Goal: Task Accomplishment & Management: Complete application form

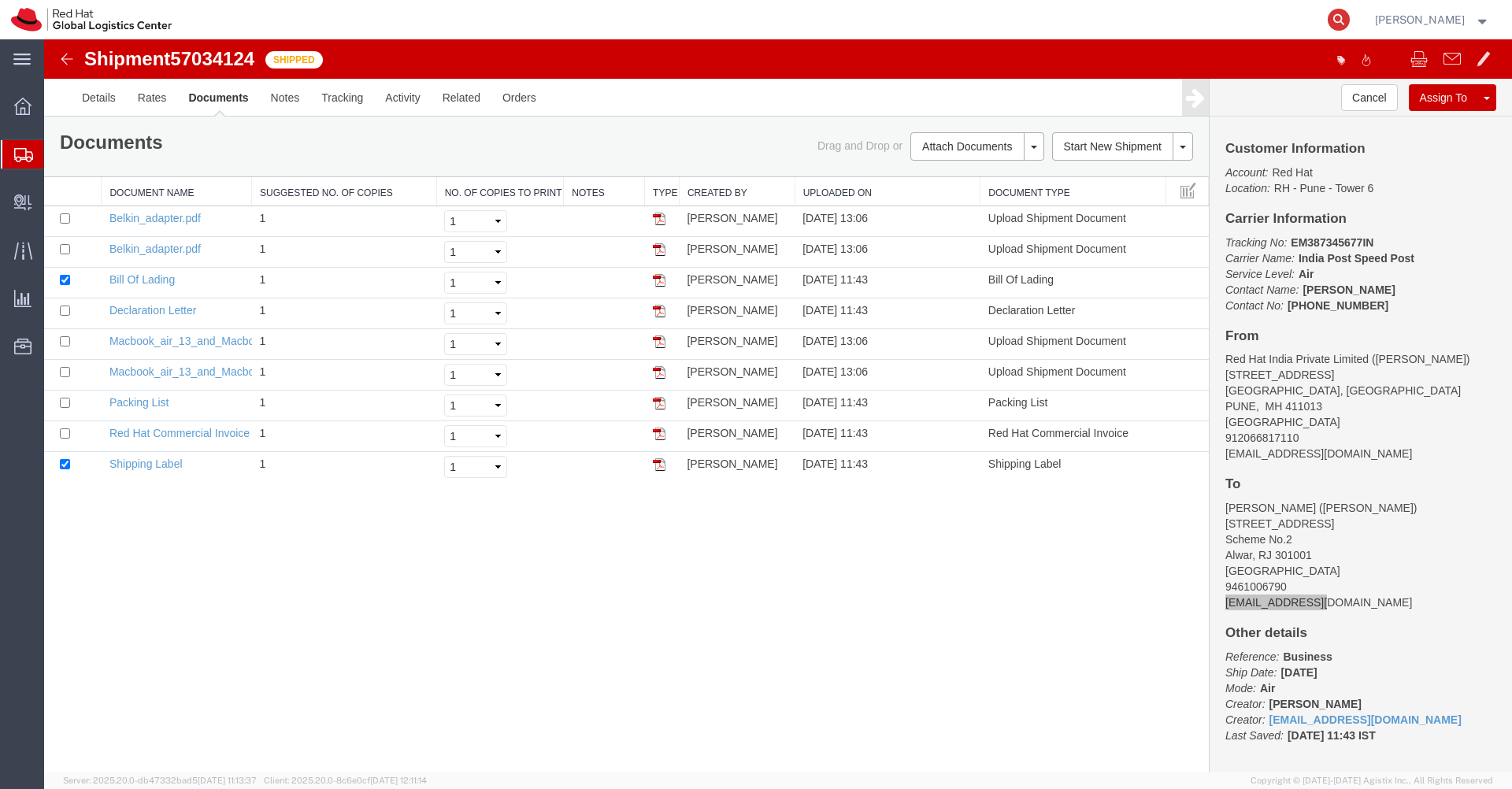
click at [1350, 19] on icon at bounding box center [1339, 20] width 22 height 22
paste input "EM346212150IN"
type input "EM346212150IN"
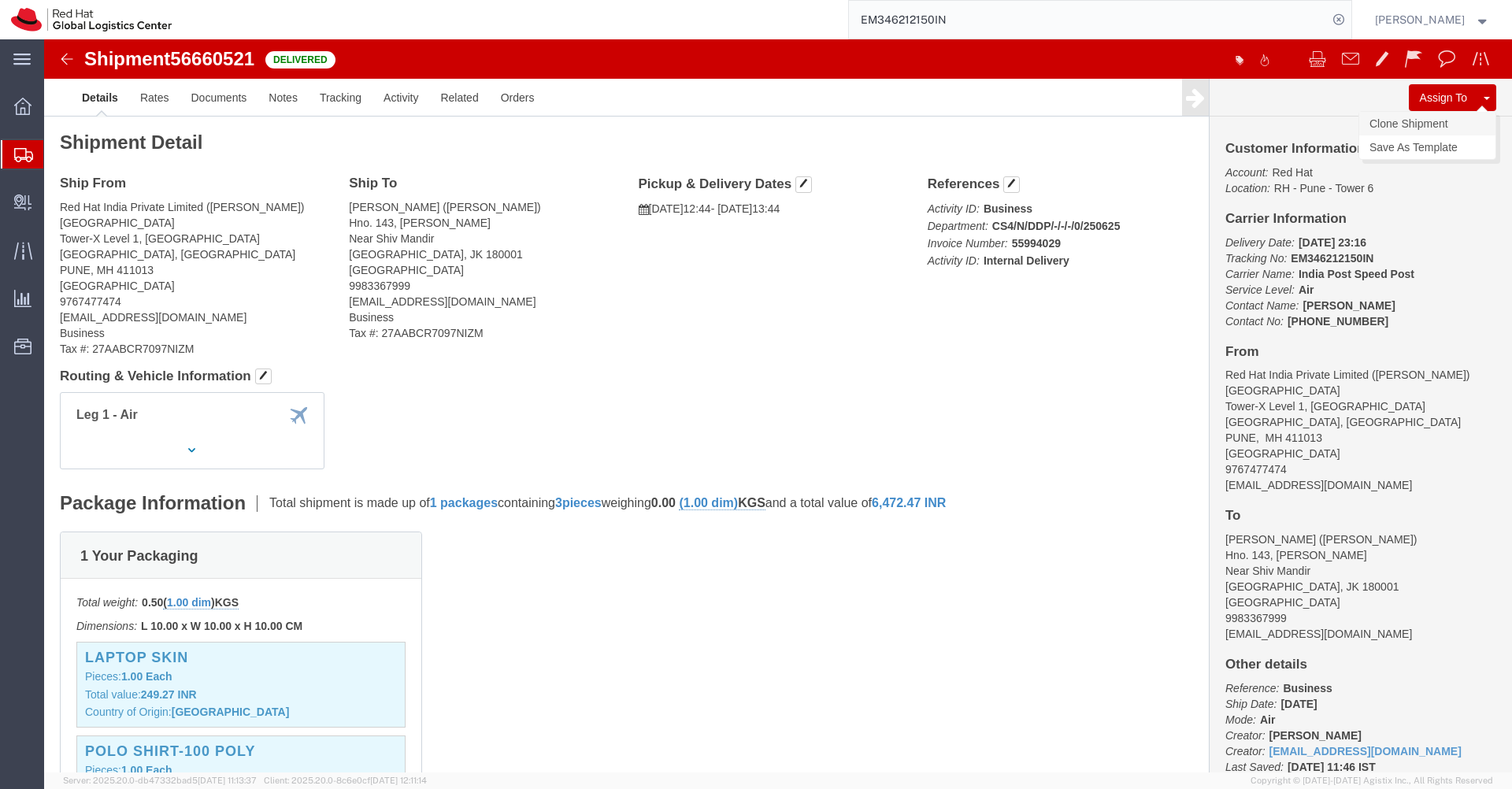
click link "Clone Shipment"
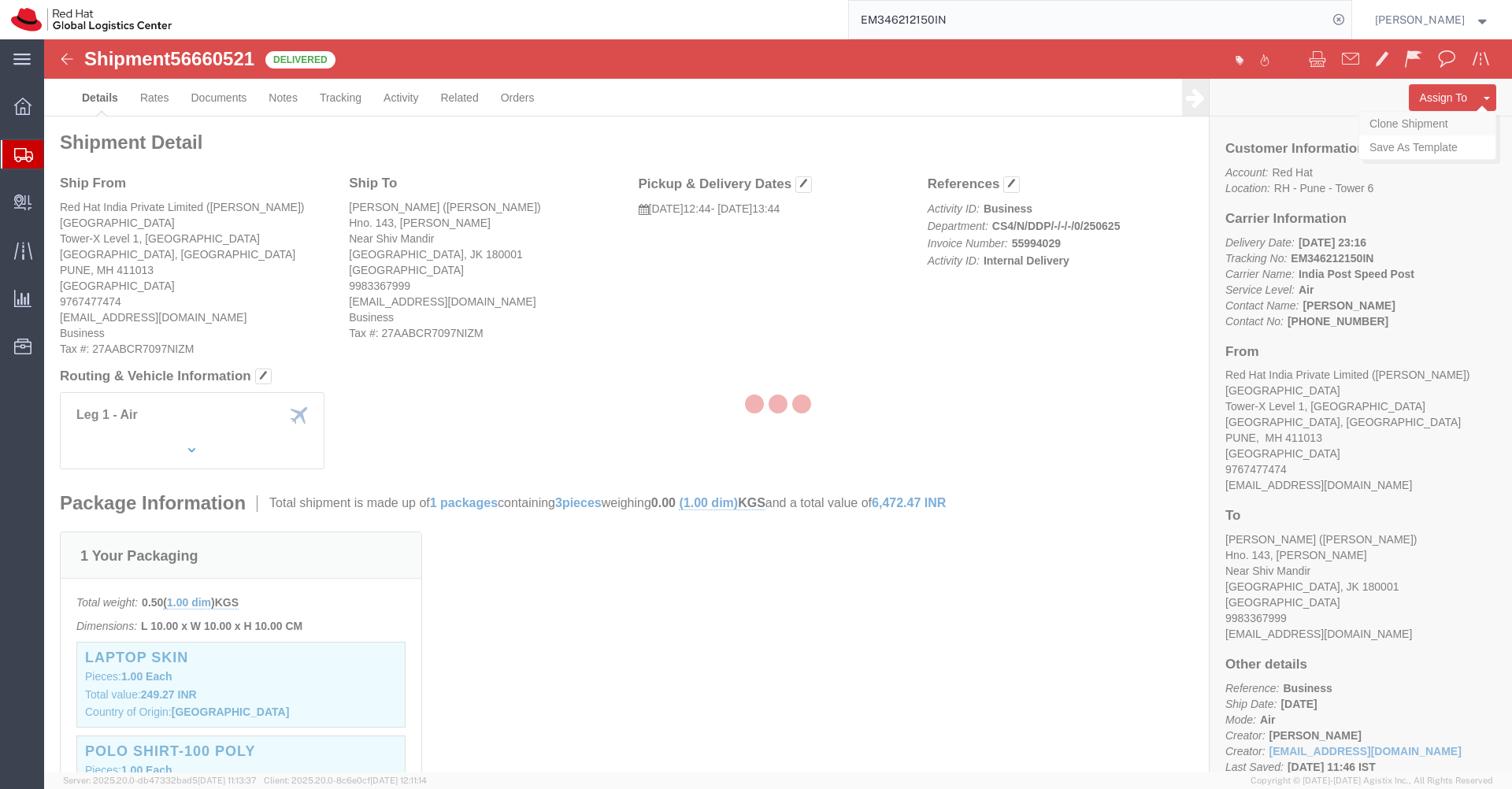
select select "38007"
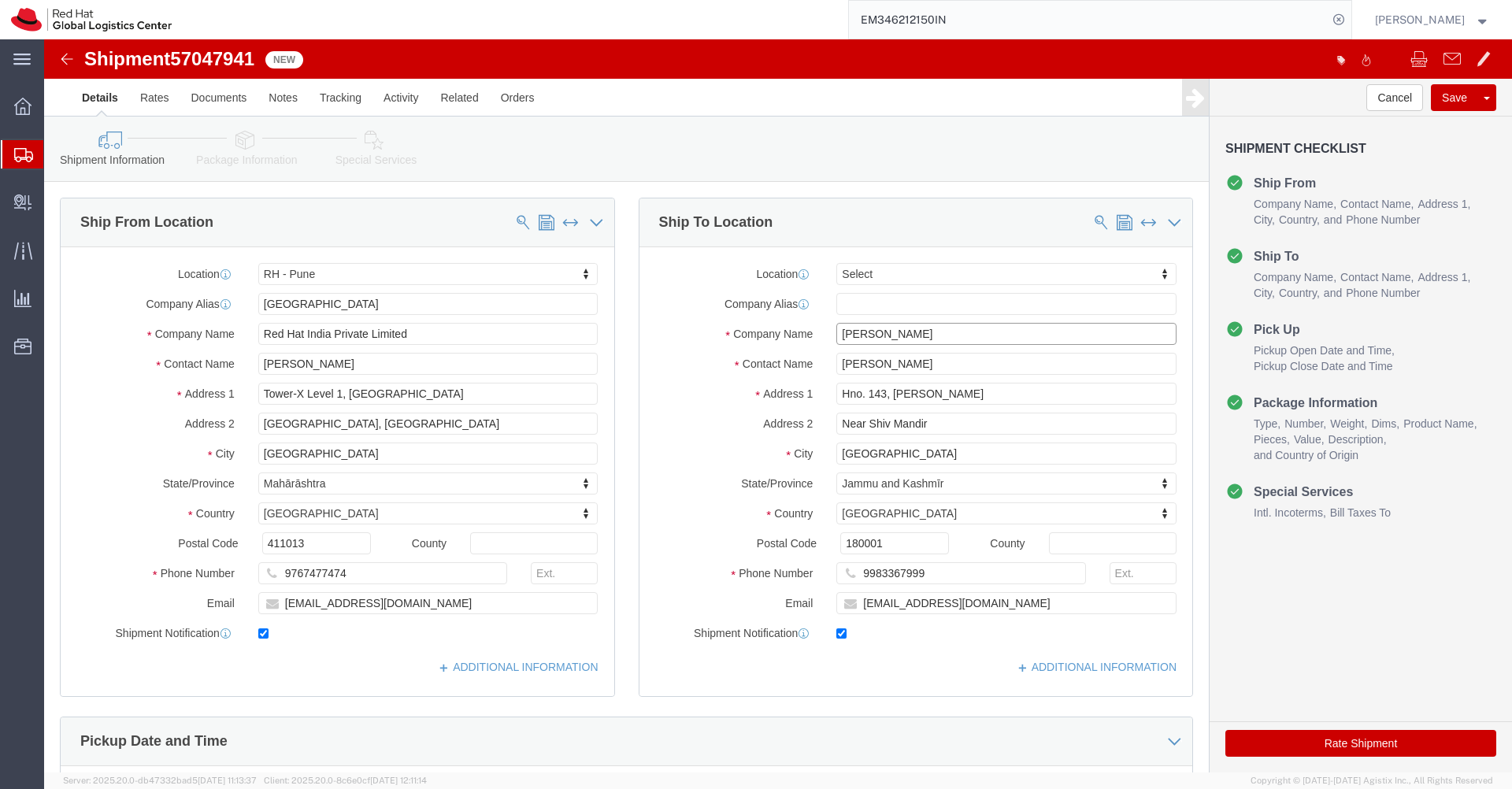
click input "[PERSON_NAME]"
type input "[PERSON_NAME]"
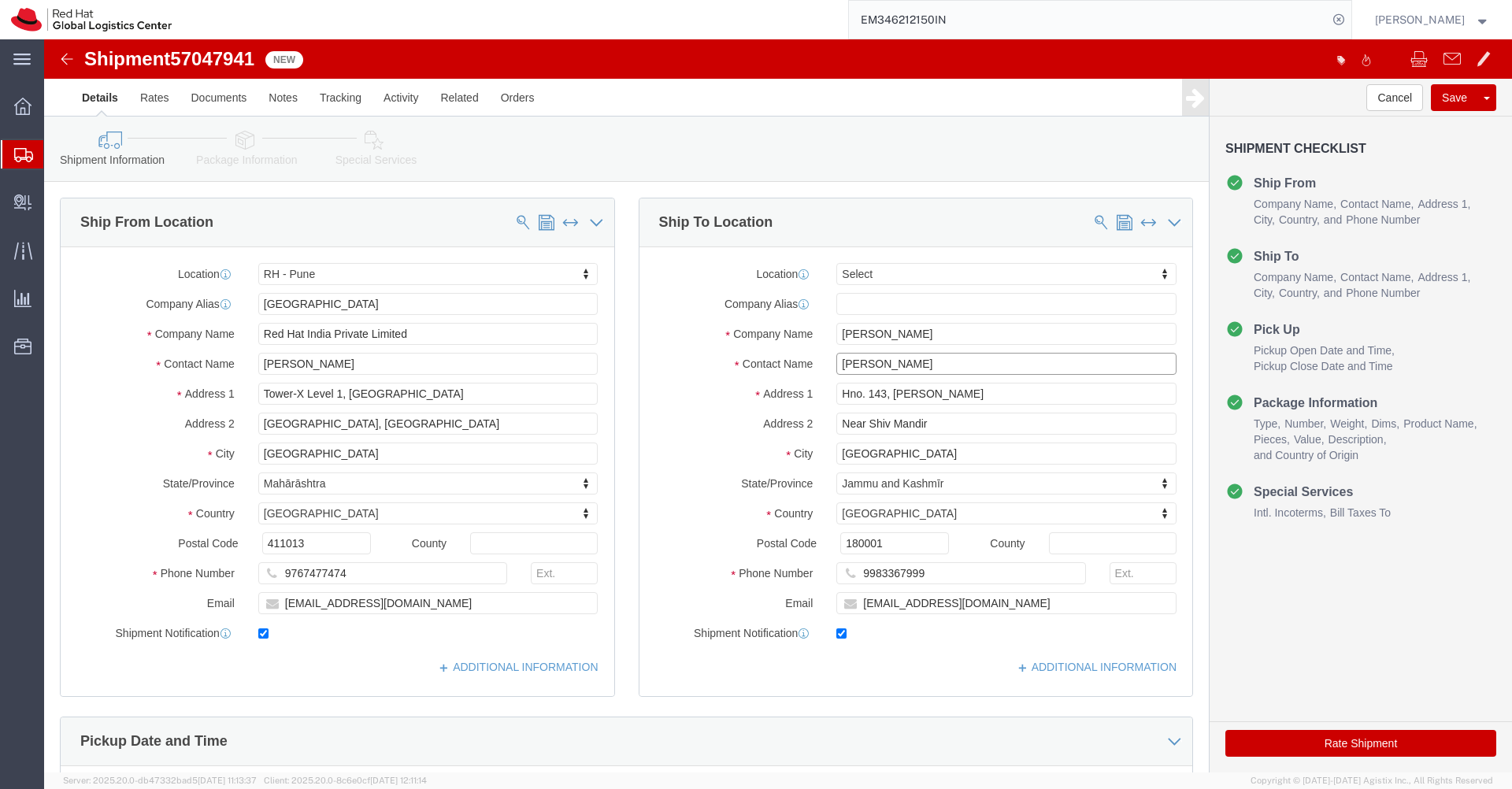
click input "[PERSON_NAME]"
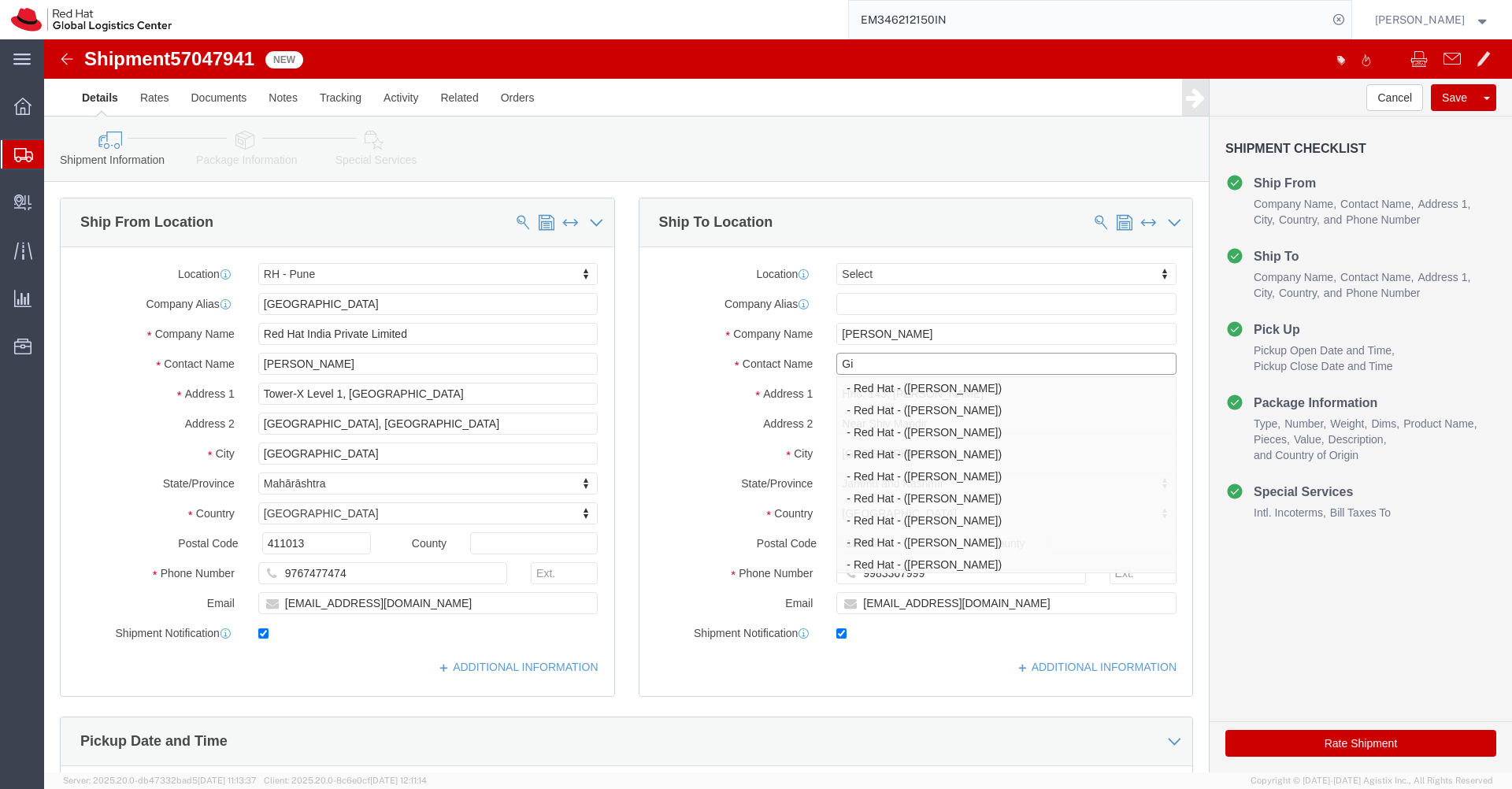
type input "G"
type input "Parm"
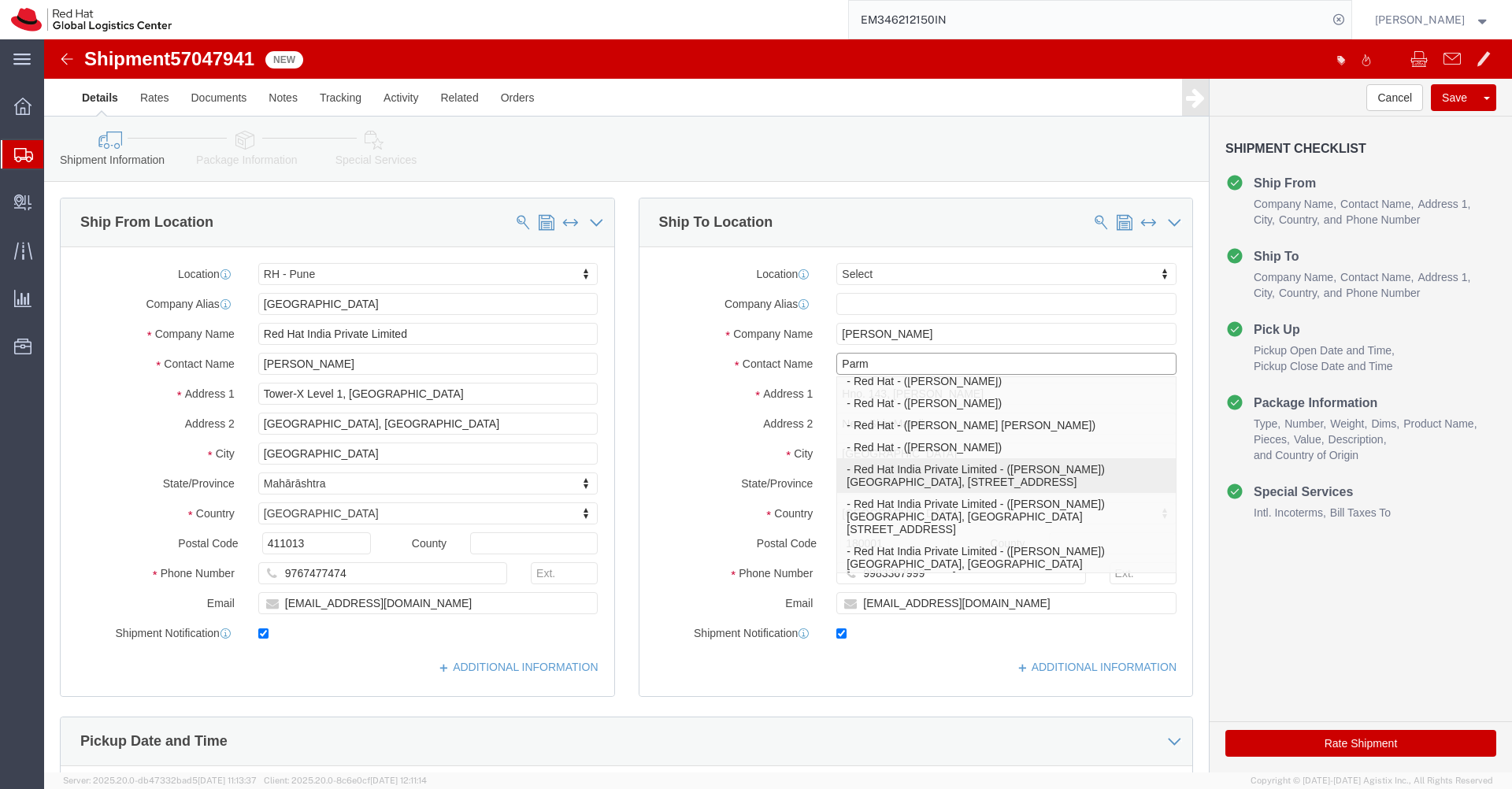
scroll to position [16, 0]
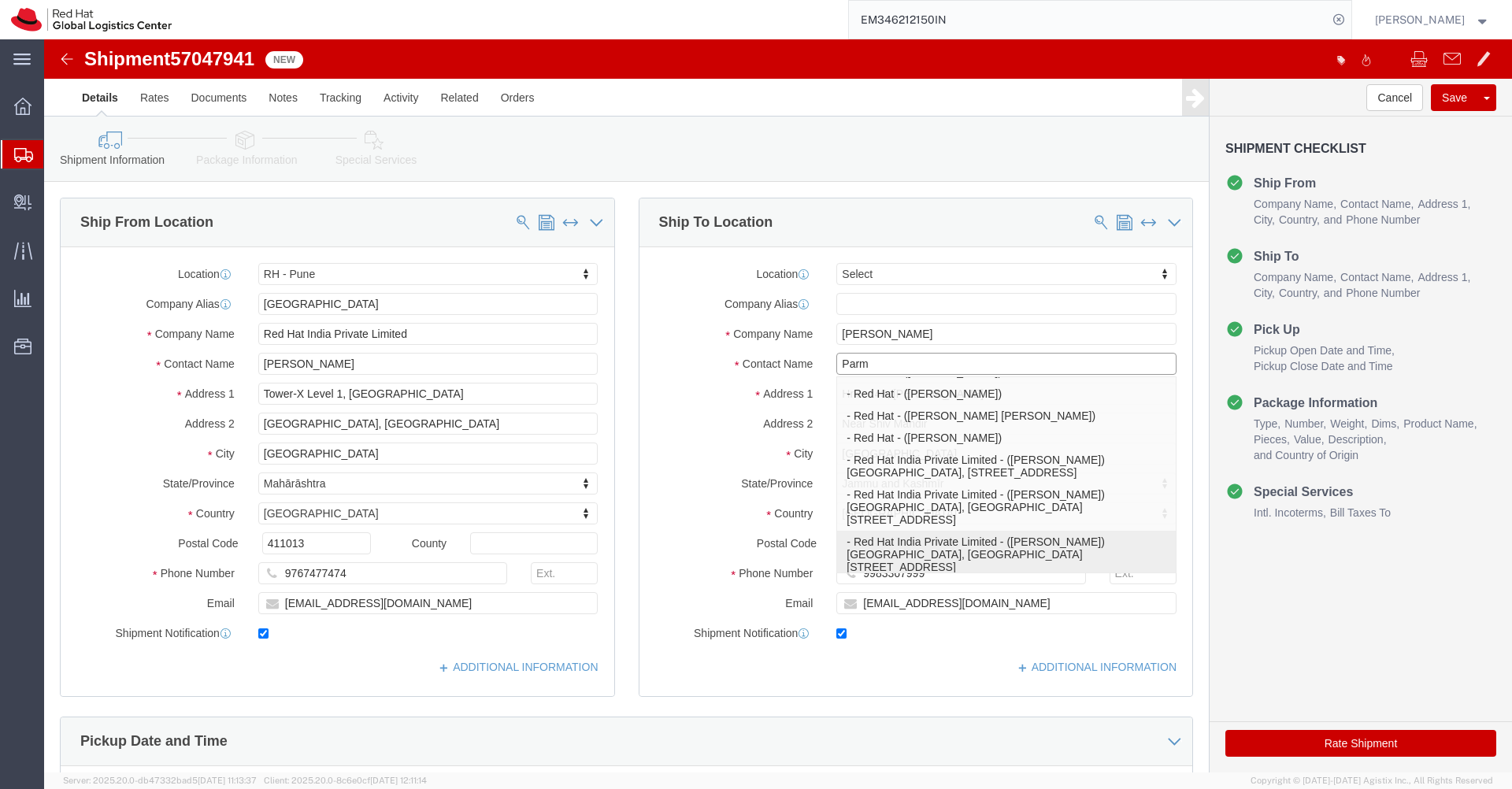
click p "- Red Hat India Private Limited - ([PERSON_NAME]) Bagmane [GEOGRAPHIC_DATA], FL…"
select select "37925"
type input "Red Hat India Private Limited"
type input "[PERSON_NAME]"
type input "Bagmane [GEOGRAPHIC_DATA]"
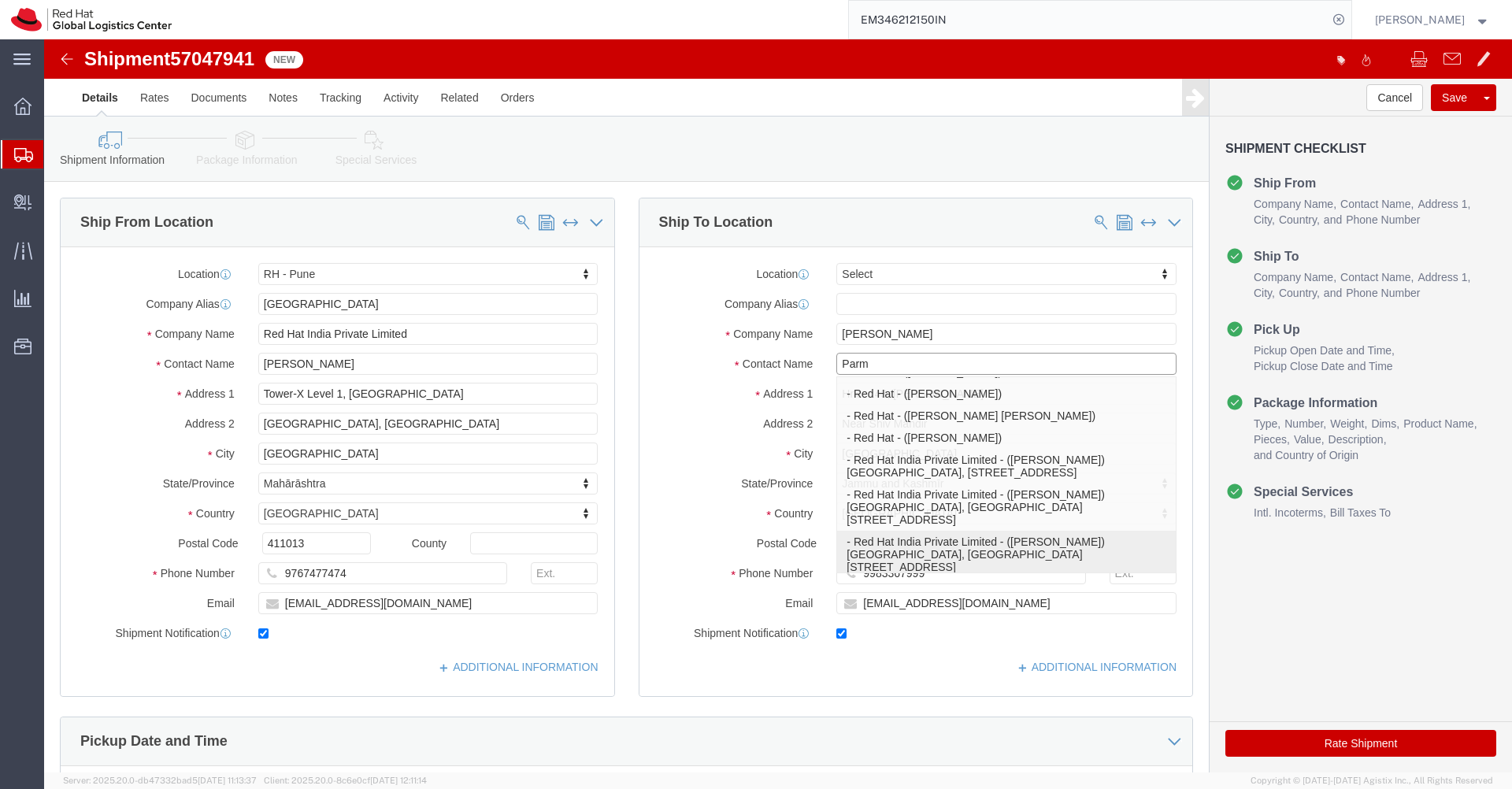
type input "FL 10, [GEOGRAPHIC_DATA], [GEOGRAPHIC_DATA]"
type input "[GEOGRAPHIC_DATA]"
select select "KA"
type input "560037"
type input "918067935025"
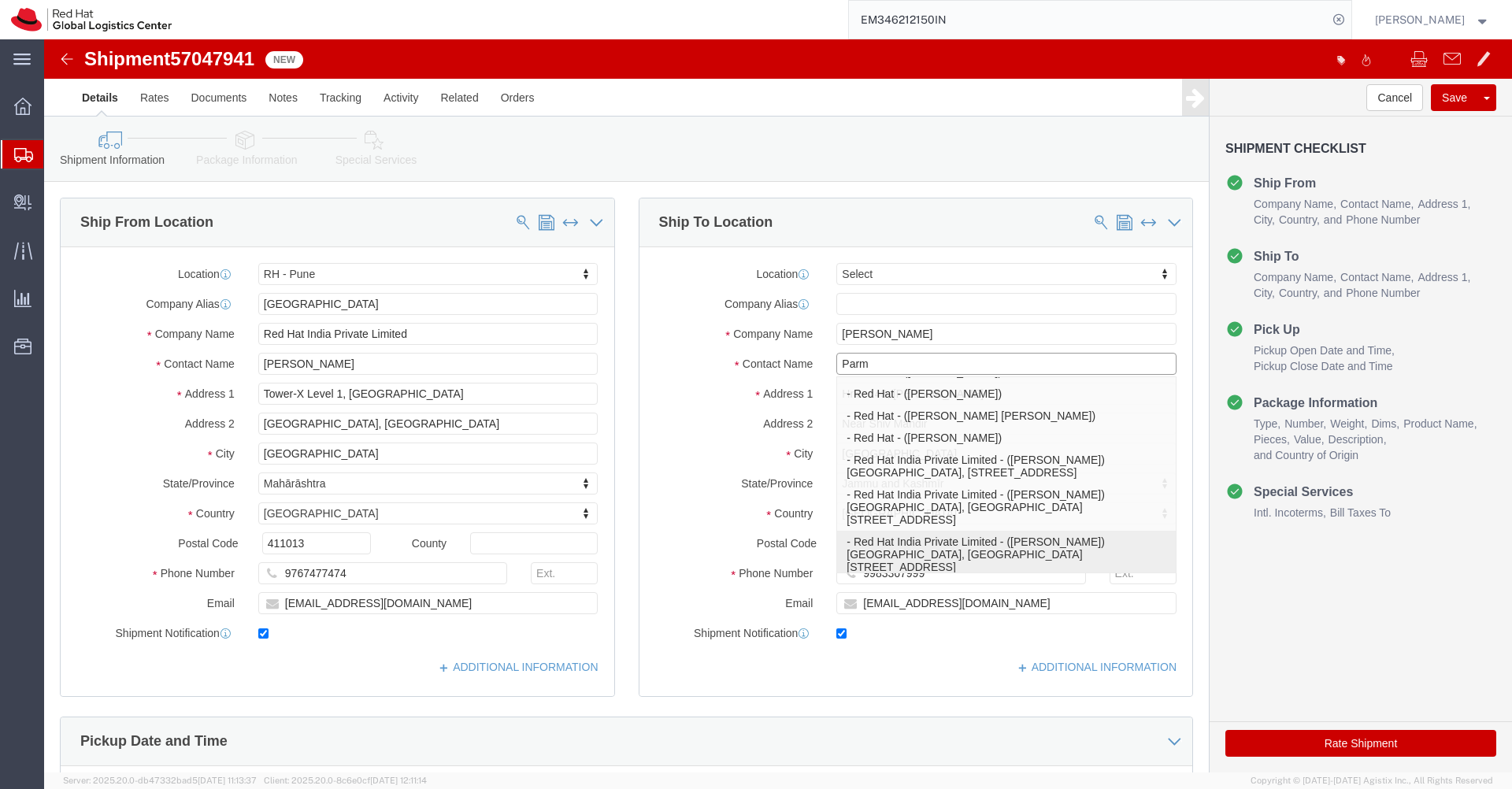
type input "[EMAIL_ADDRESS][DOMAIN_NAME]"
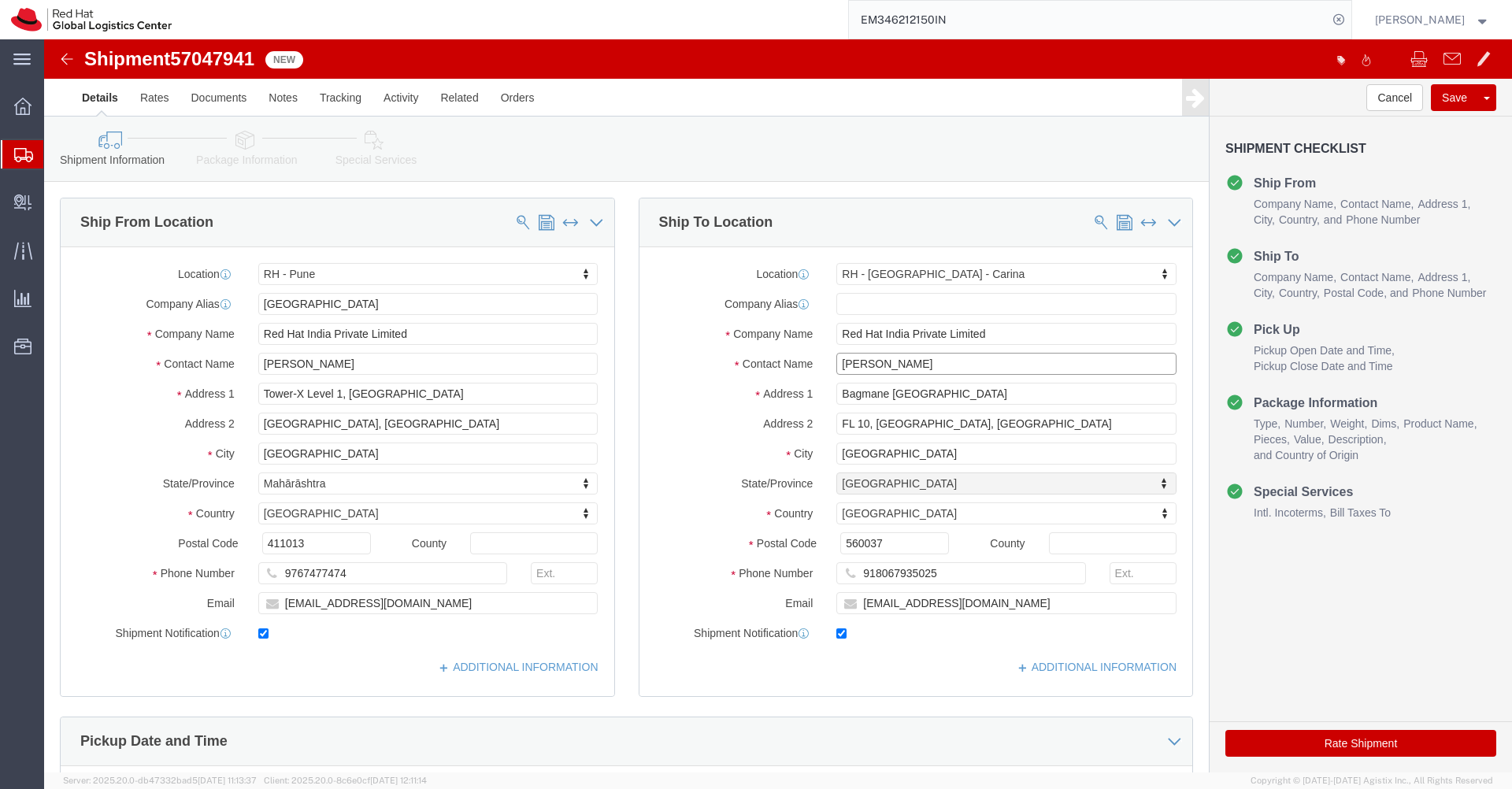
select select "KA"
type input "[PERSON_NAME]"
click input "Bagmane [GEOGRAPHIC_DATA]"
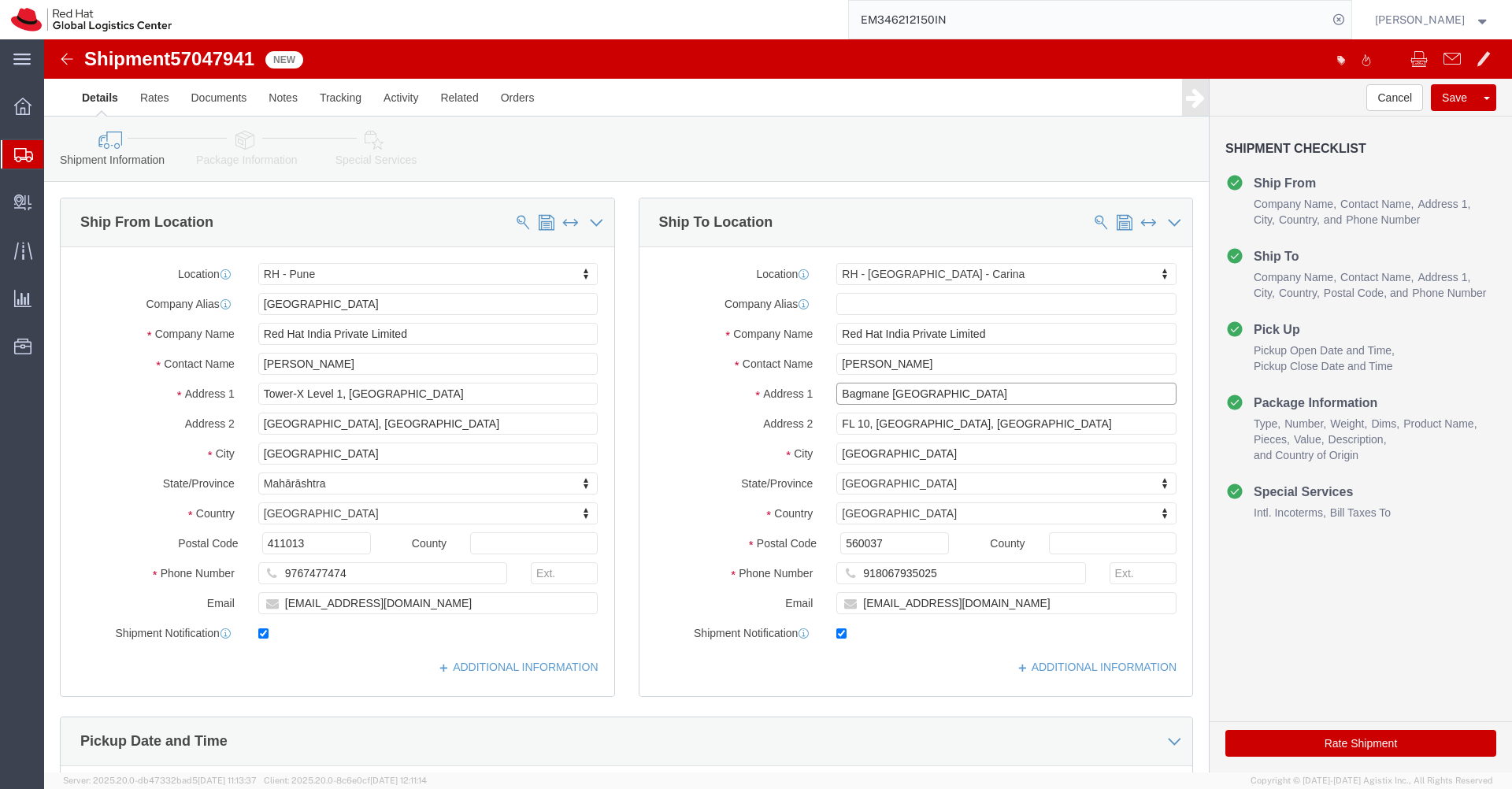
click input "Bagmane [GEOGRAPHIC_DATA]"
paste input "K2-201 Icon Happy Living"
type input "K2-201 Icon Happy Living"
select select
paste input "Kammasandra, Electroinc City"
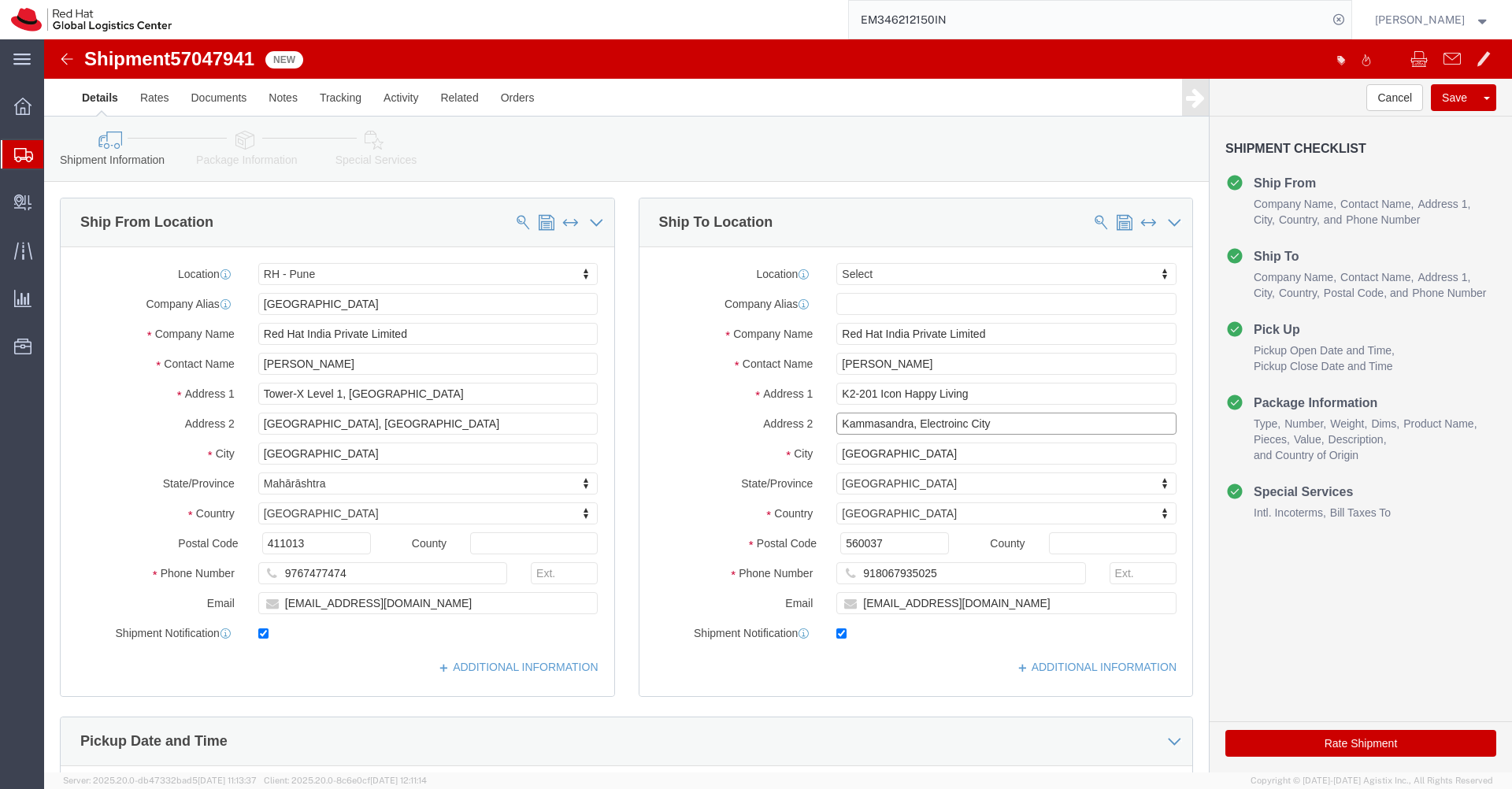
type input "Kammasandra, Electroinc City"
click input "560037"
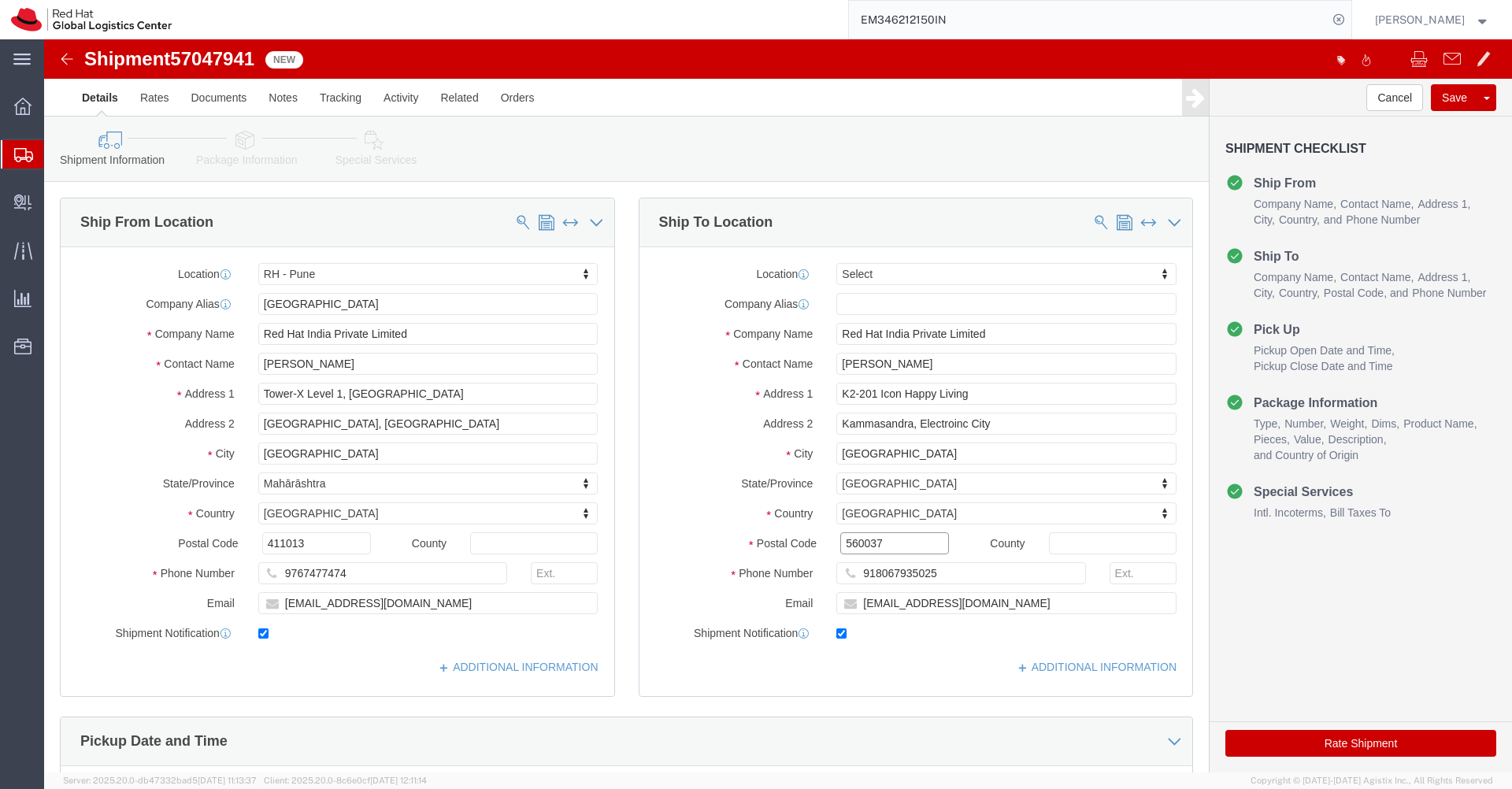
paste input "100"
type input "560100"
drag, startPoint x: 870, startPoint y: 329, endPoint x: 779, endPoint y: 340, distance: 91.7
click div "Location Select Select My Profile Location [GEOGRAPHIC_DATA] - [GEOGRAPHIC_DATA…"
click input "[PERSON_NAME]"
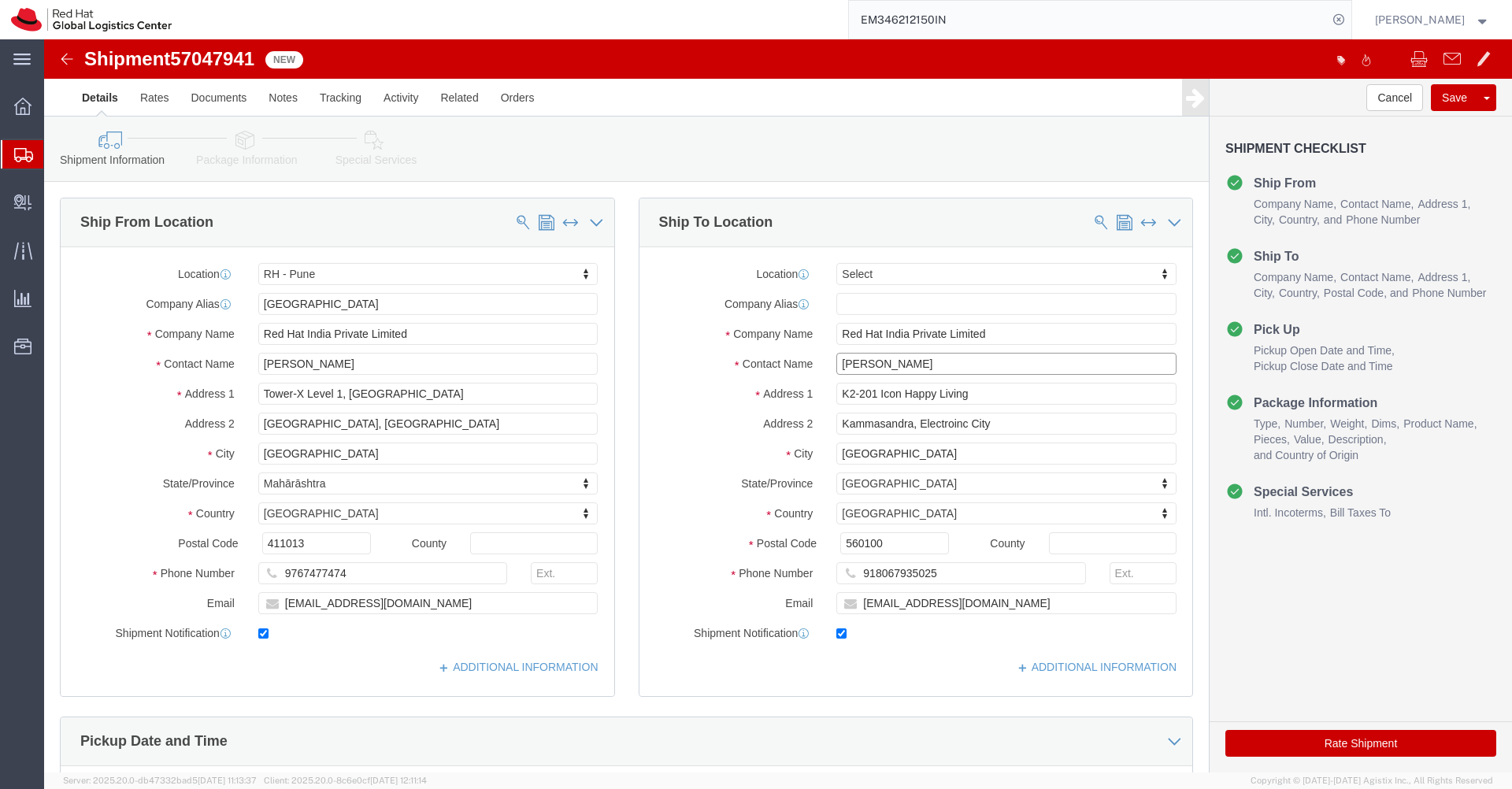
click input "[PERSON_NAME]"
click input "Red Hat India Private Limited"
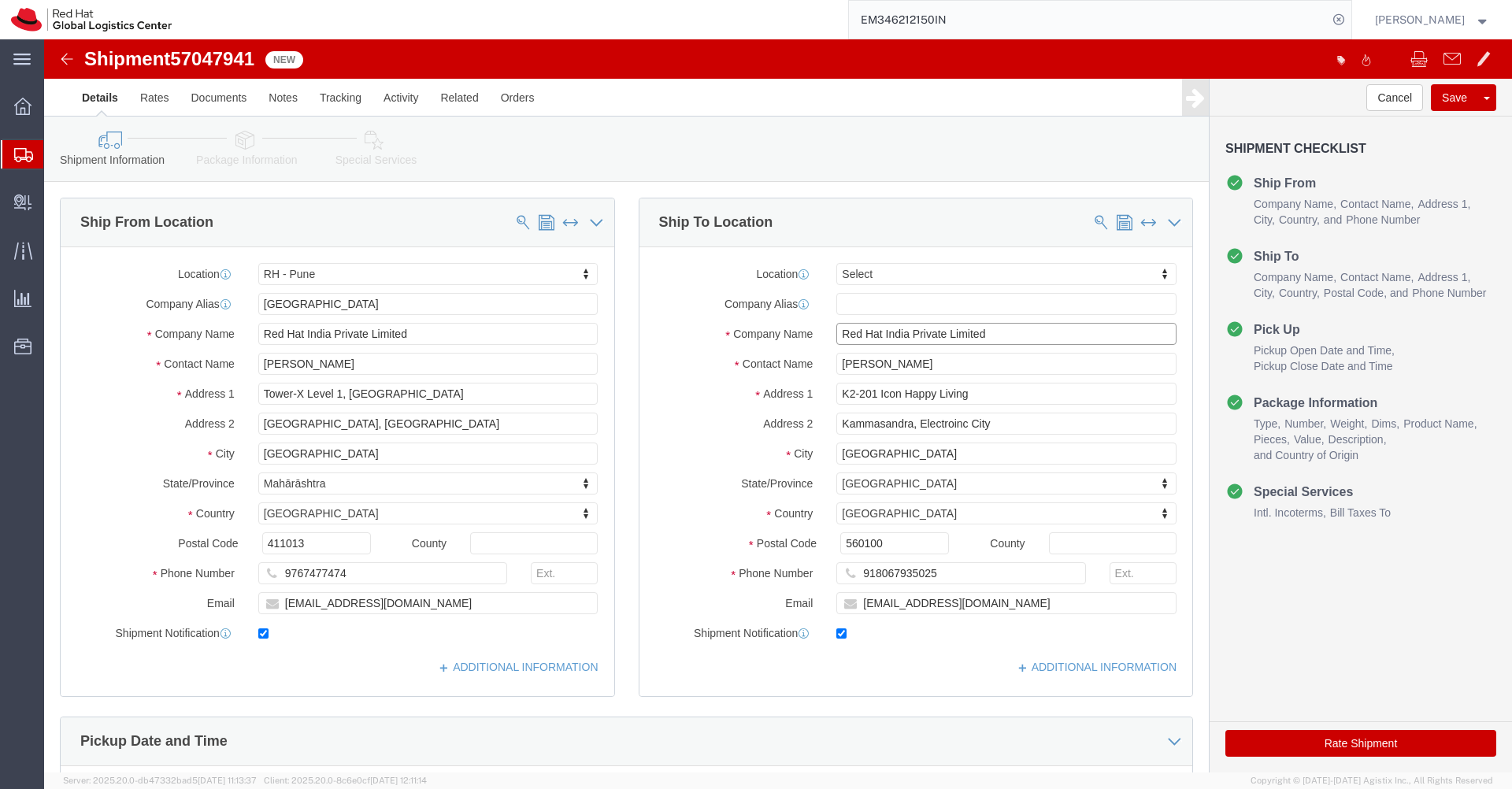
click input "Red Hat India Private Limited"
paste input "[PERSON_NAME]"
drag, startPoint x: 930, startPoint y: 292, endPoint x: 793, endPoint y: 302, distance: 137.4
click input "[PERSON_NAME]"
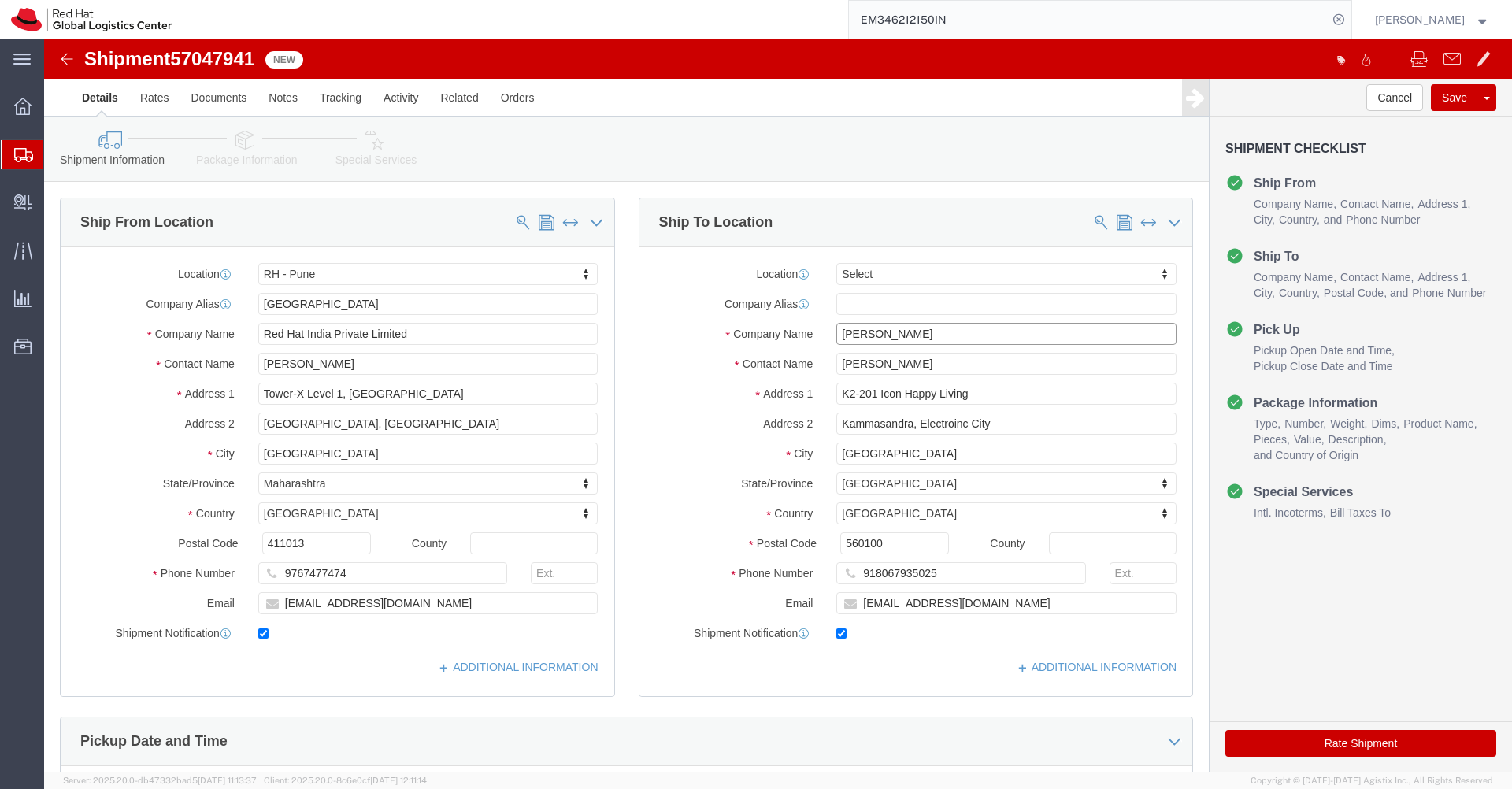
click input "[PERSON_NAME]"
type input "[PERSON_NAME]"
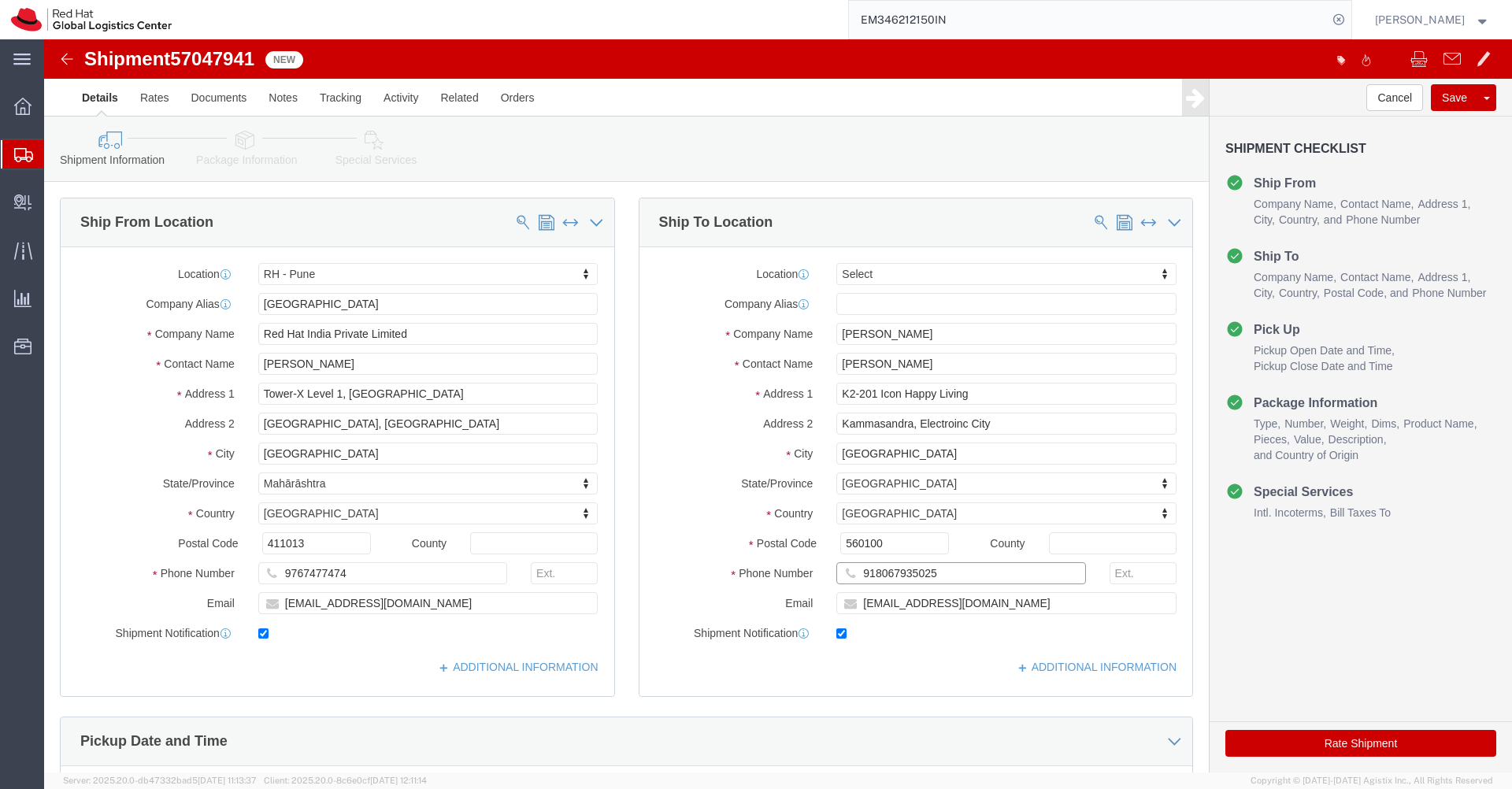
click input "918067935025"
paste input "914558889"
type input "9914558889"
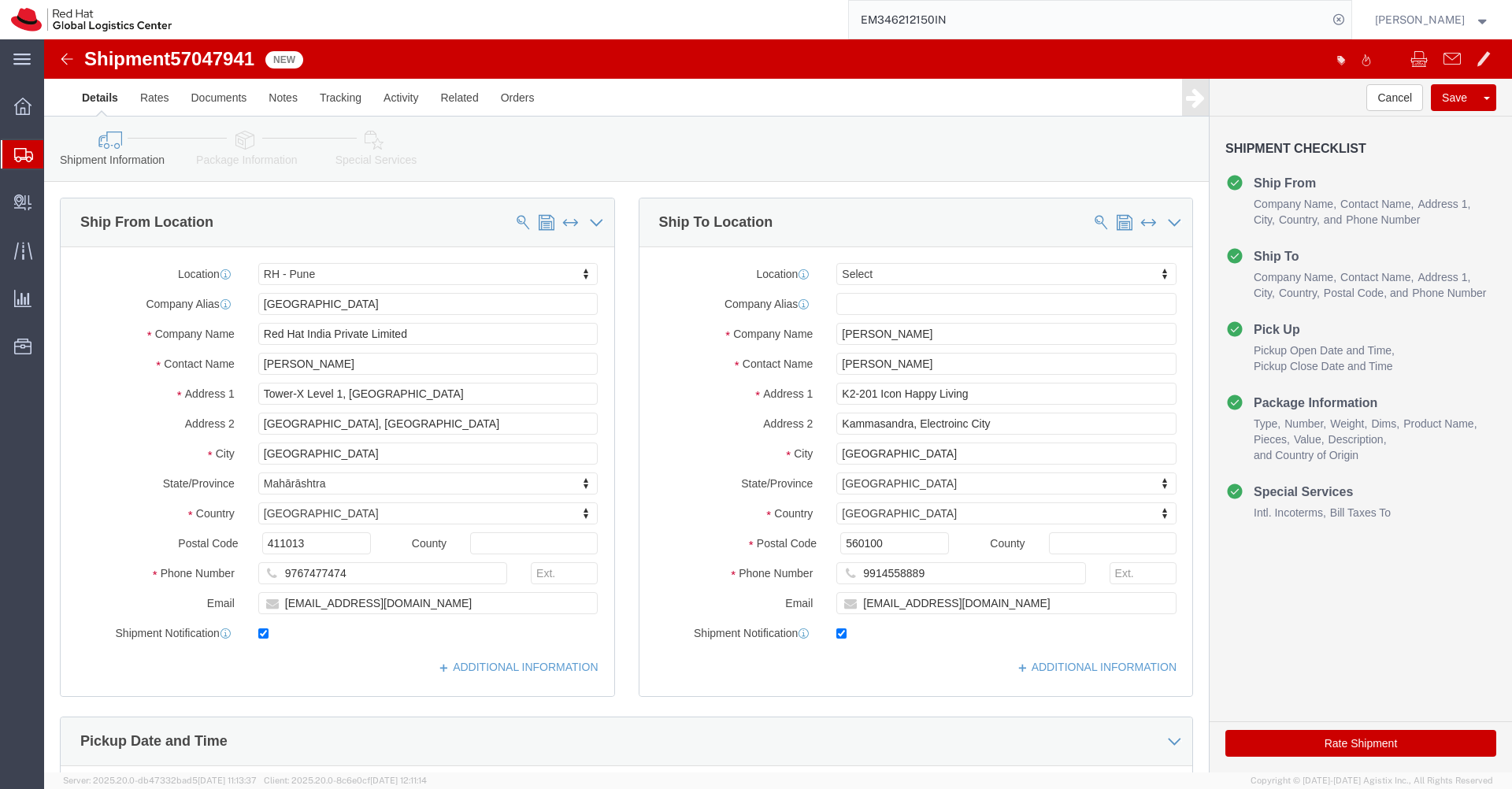
click link "Special Services"
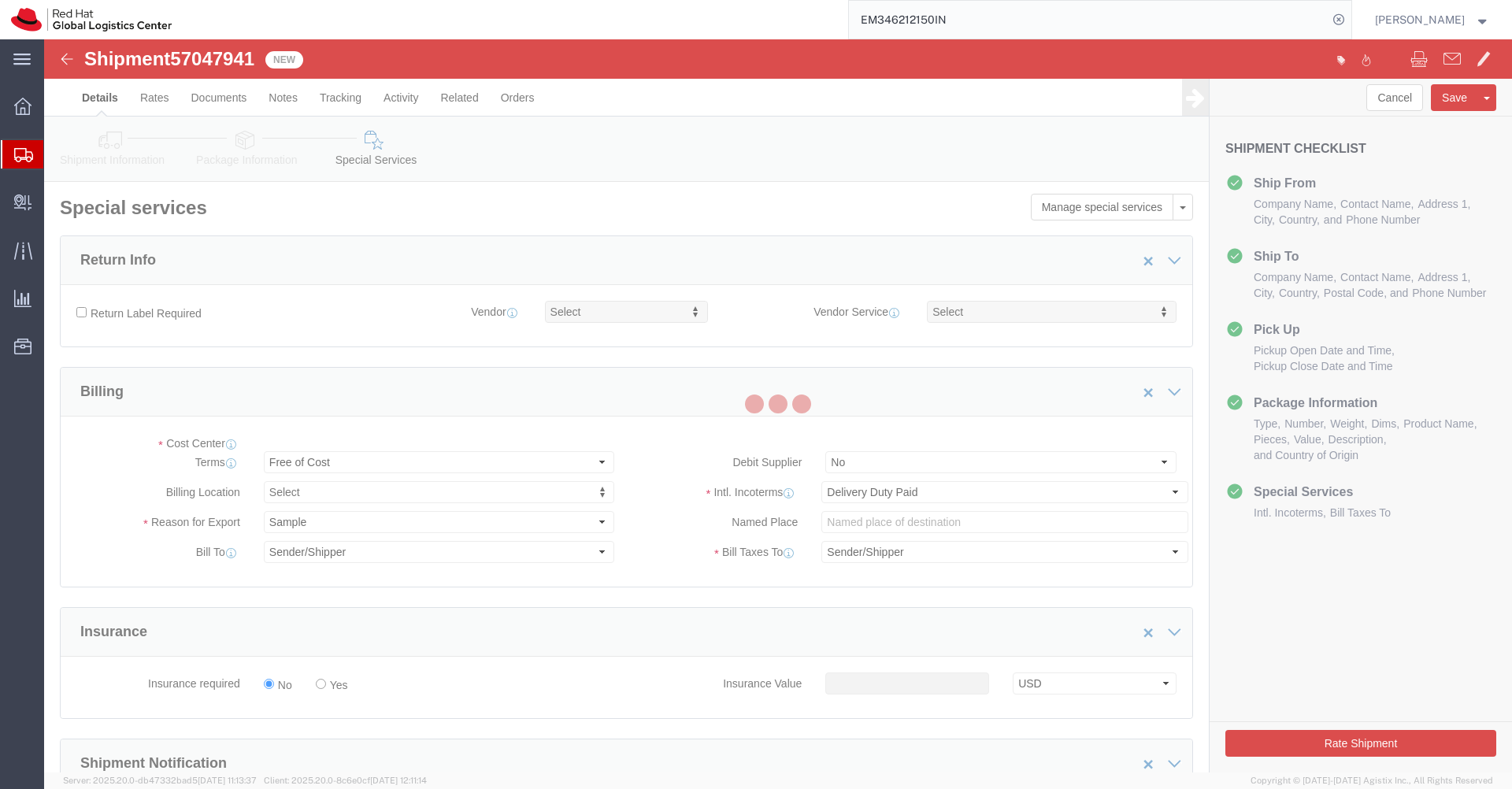
select select "COSTCENTER"
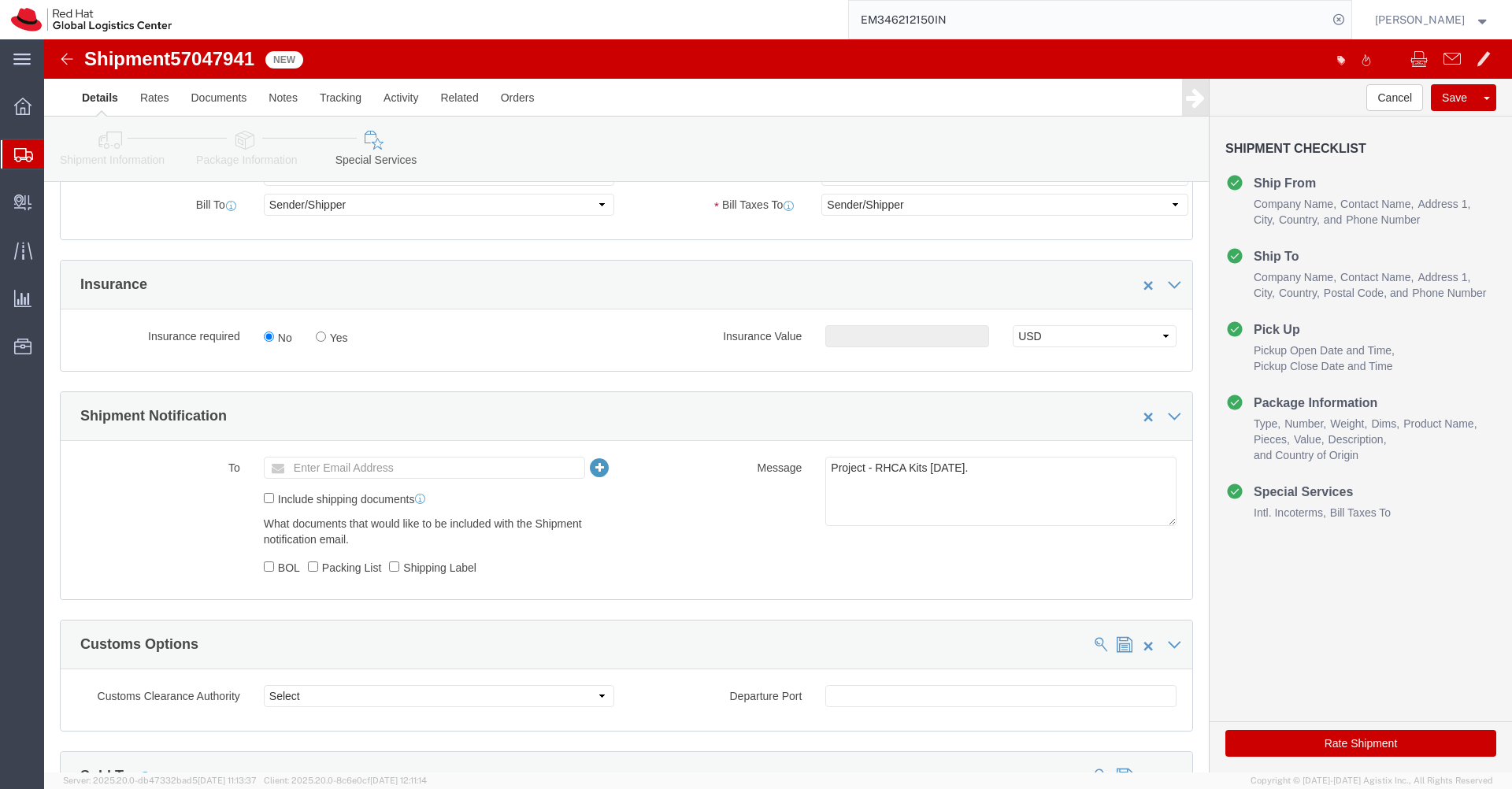
scroll to position [370, 0]
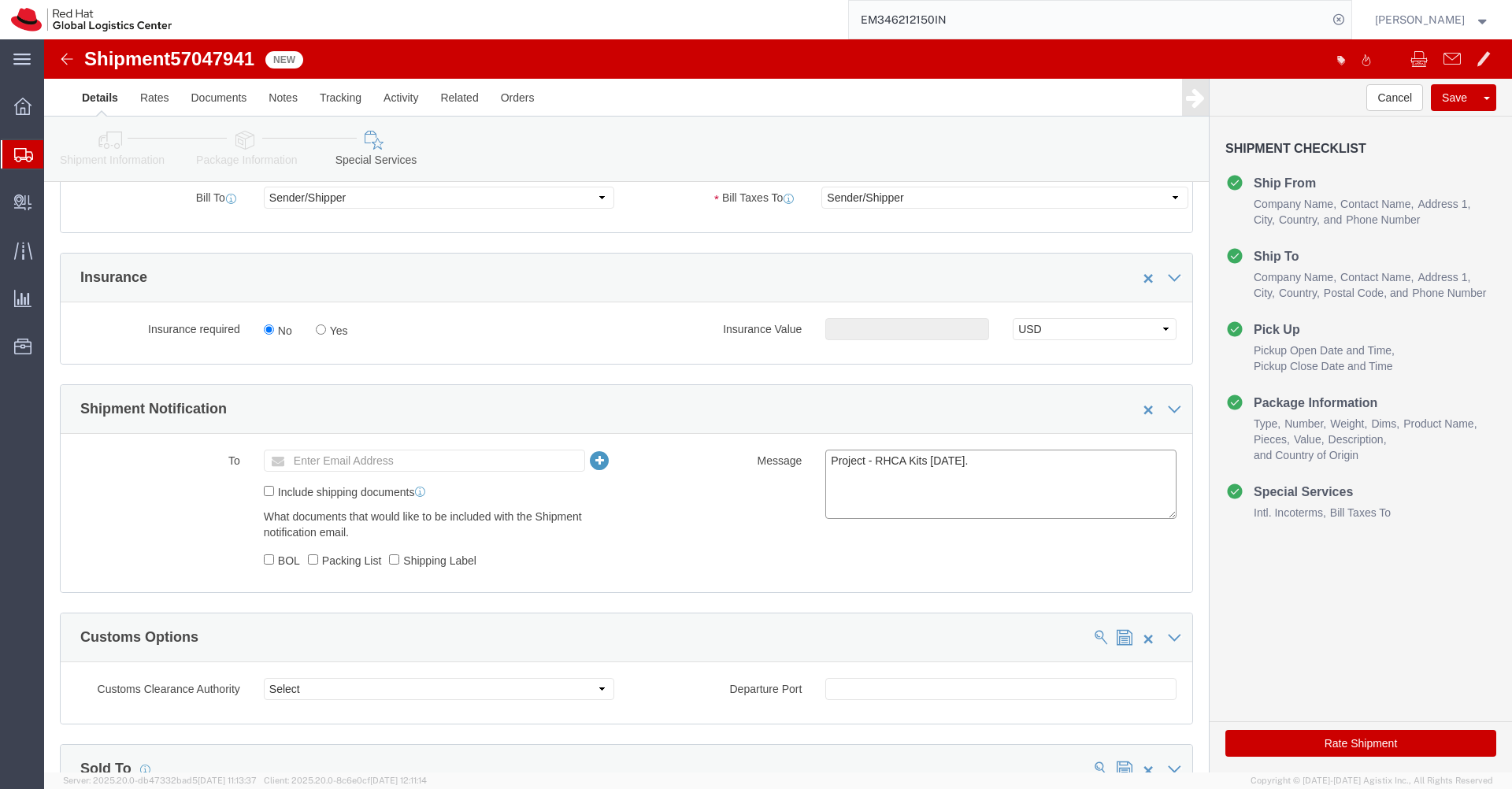
click textarea "Project - RHCA Kits [DATE]."
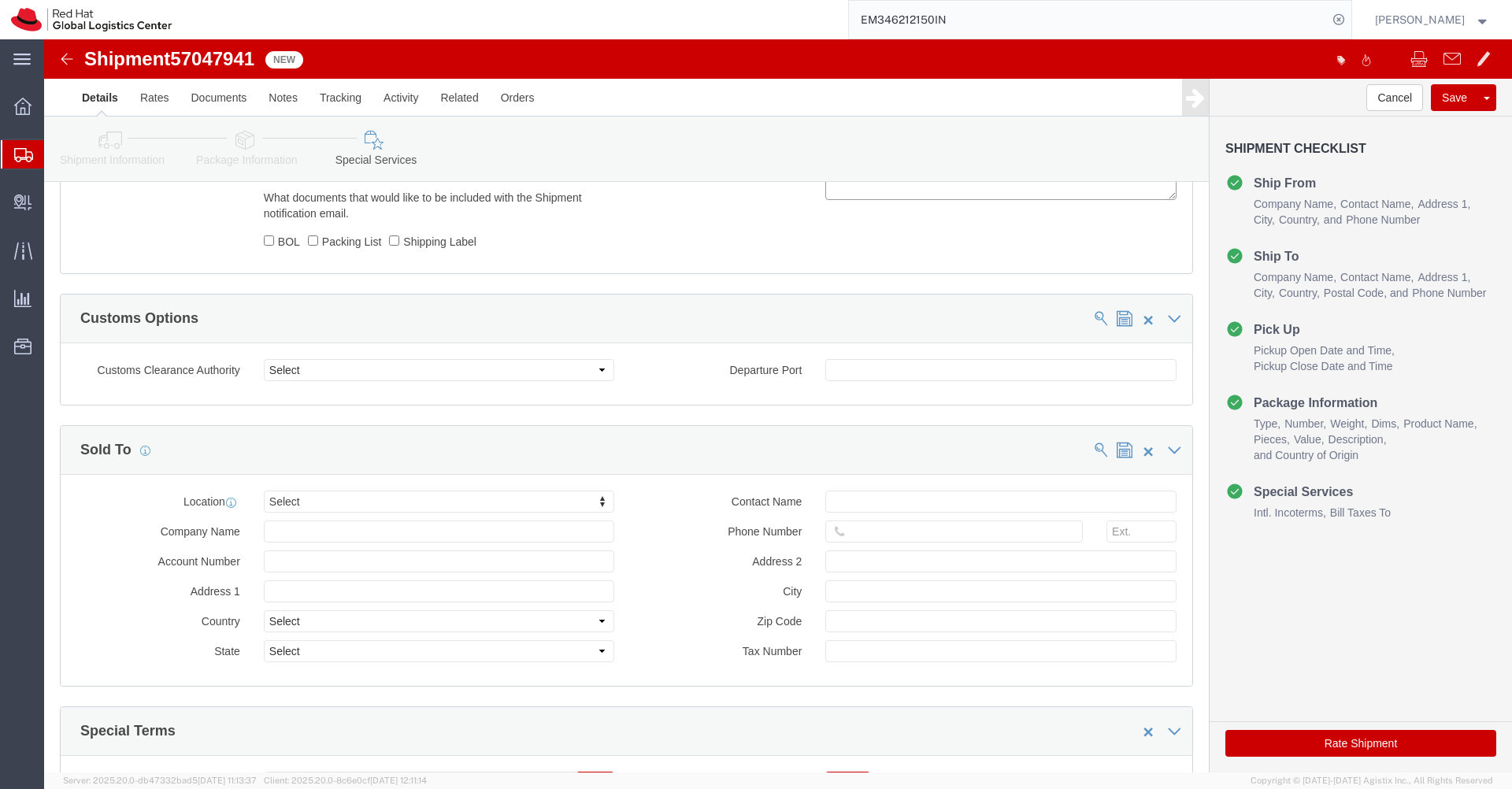
scroll to position [844, 0]
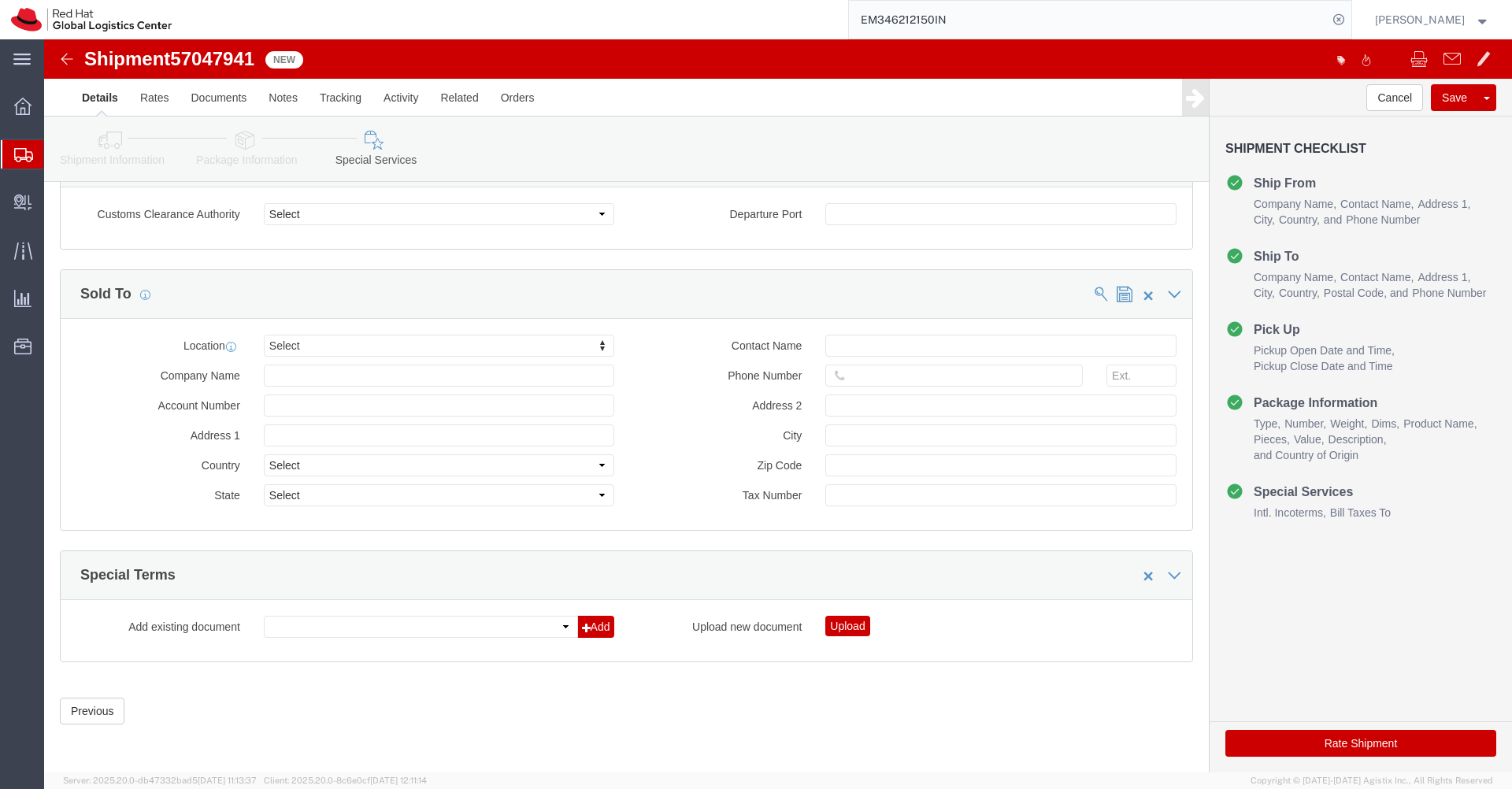
click button "Rate Shipment"
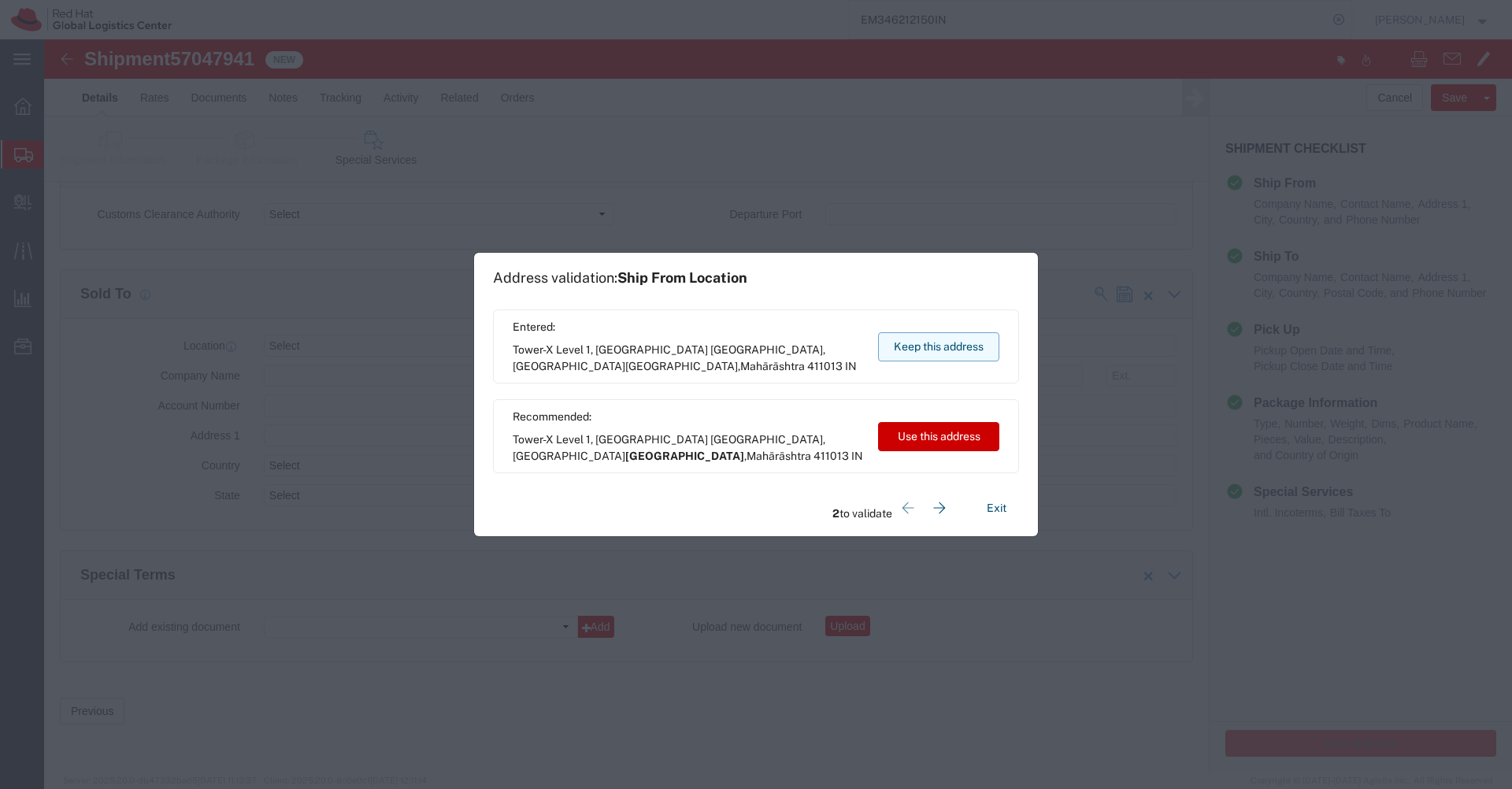
click at [938, 358] on button "Keep this address" at bounding box center [939, 347] width 121 height 29
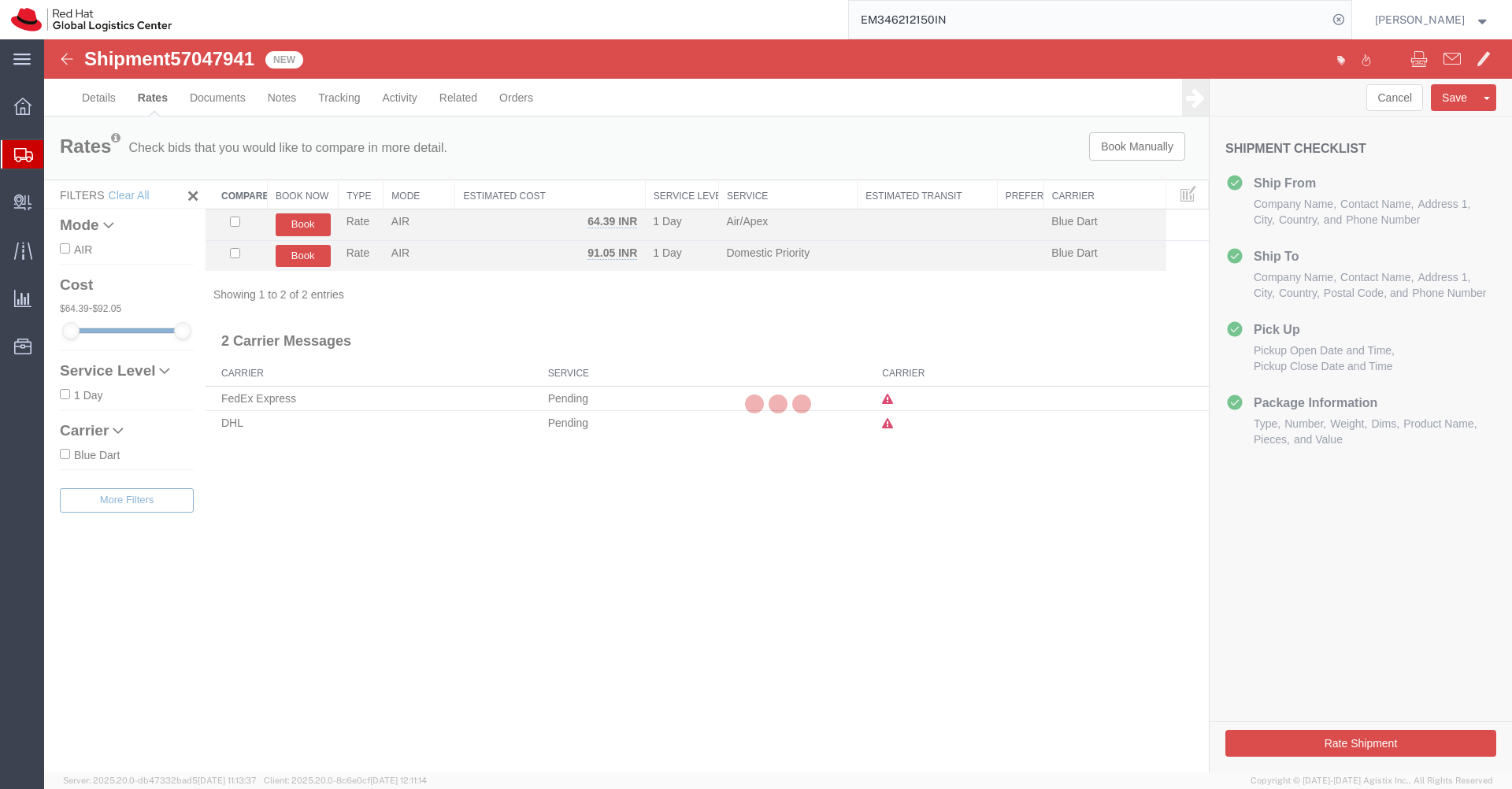
scroll to position [0, 0]
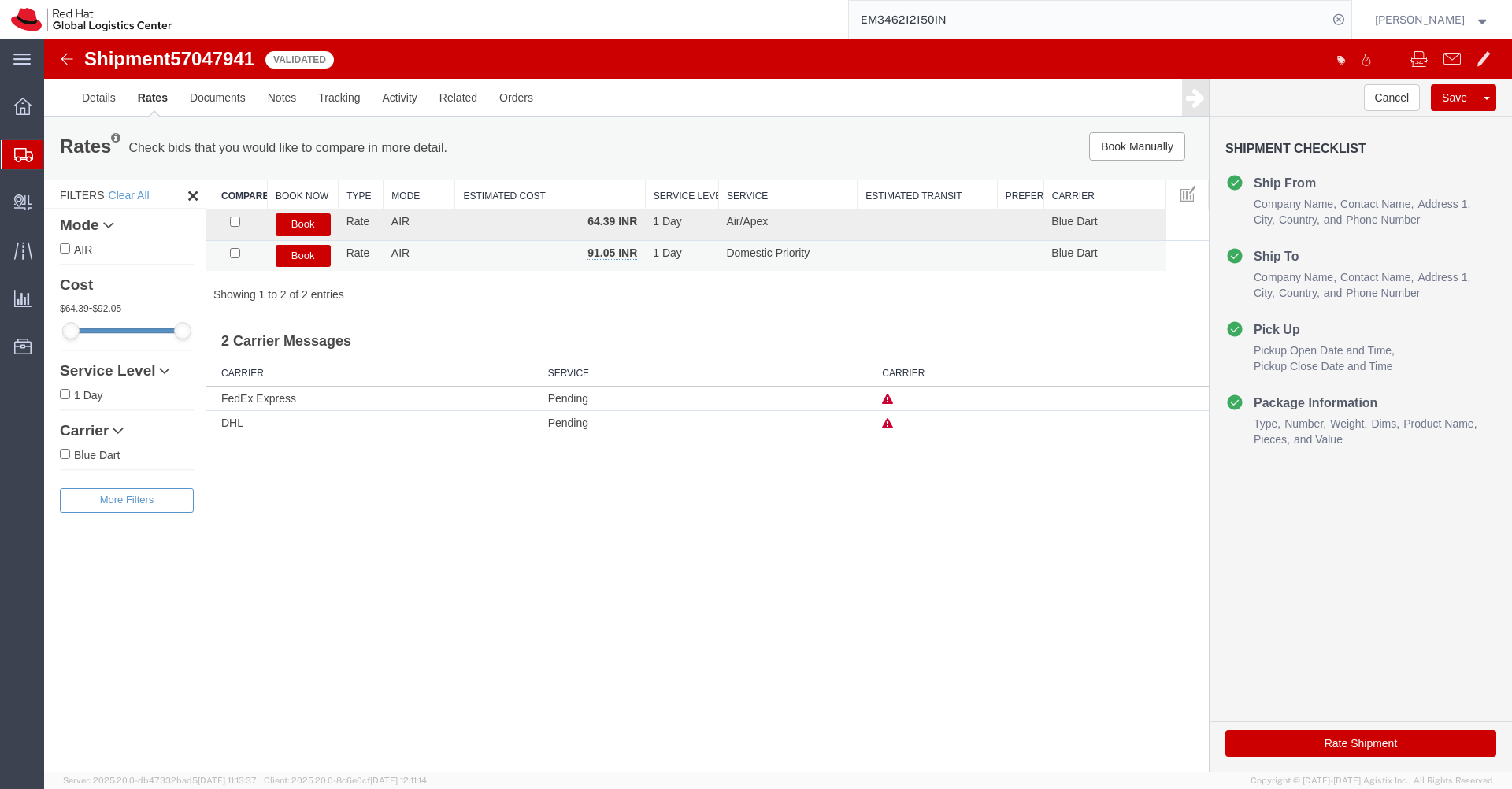
click at [305, 256] on button "Book" at bounding box center [304, 256] width 55 height 23
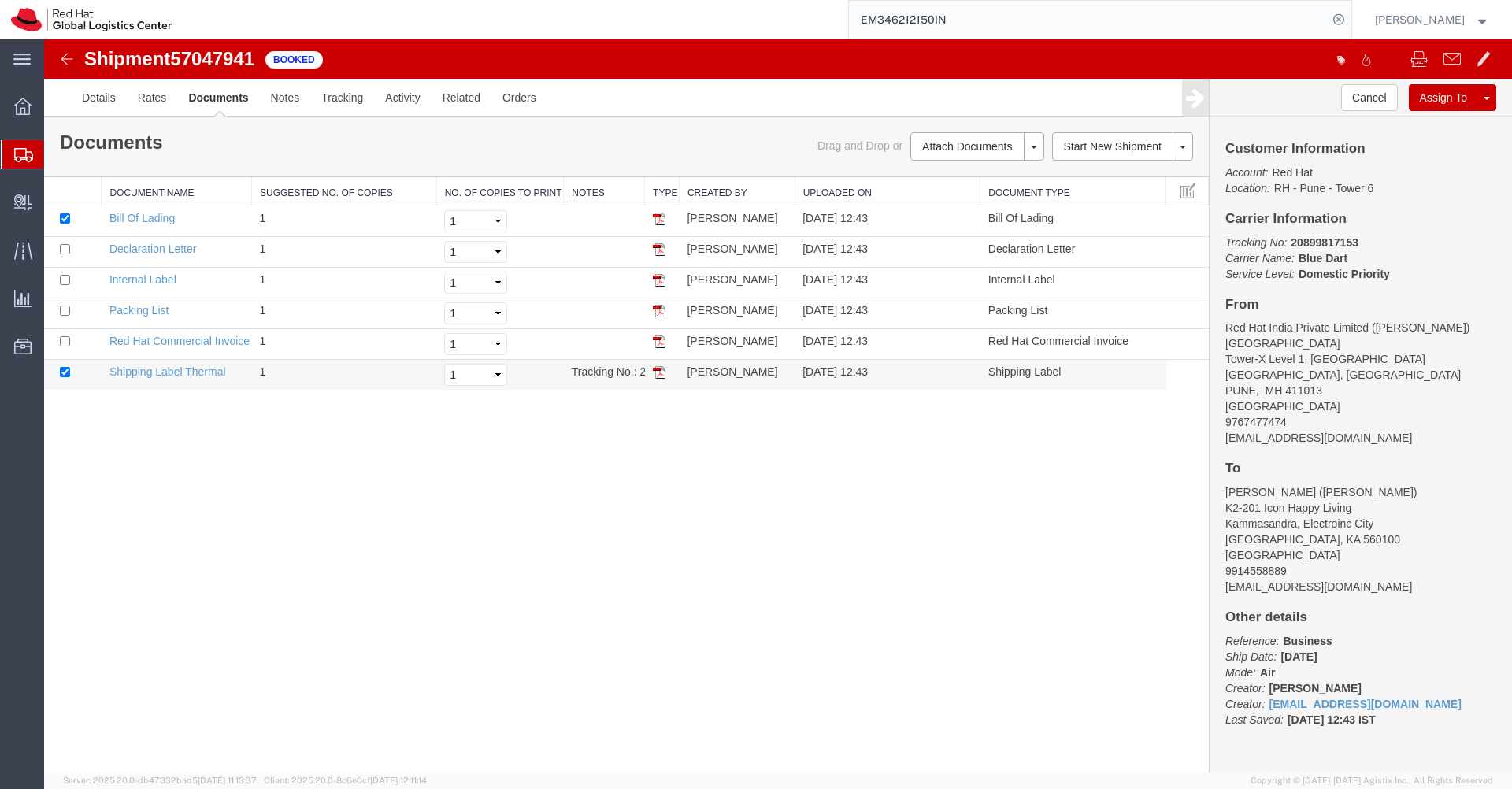
click at [656, 375] on img at bounding box center [659, 372] width 12 height 12
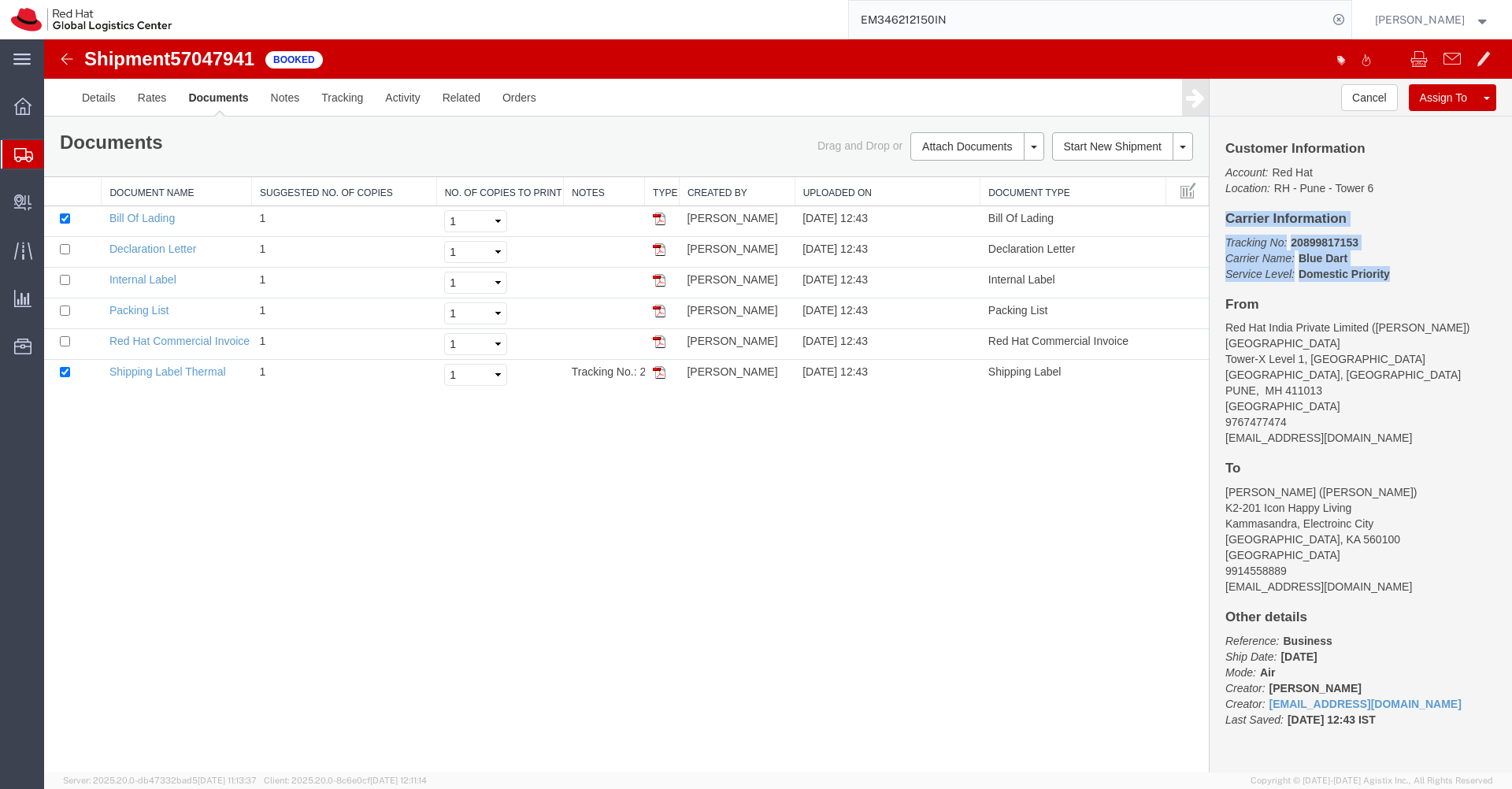
drag, startPoint x: 1392, startPoint y: 277, endPoint x: 1224, endPoint y: 213, distance: 179.8
click at [1224, 213] on div "Customer Information Account: Red Hat Location: [GEOGRAPHIC_DATA] 6 Carrier Inf…" at bounding box center [1361, 442] width 302 height 651
copy div "Carrier Information Tracking No: 20899817153 Carrier Name: Blue Dart Blue Dart …"
